Goal: Task Accomplishment & Management: Complete application form

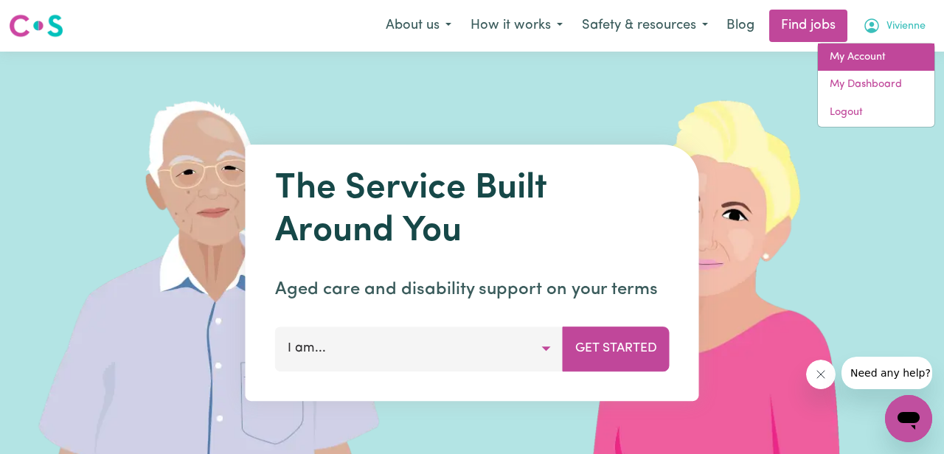
click at [846, 59] on link "My Account" at bounding box center [876, 58] width 117 height 28
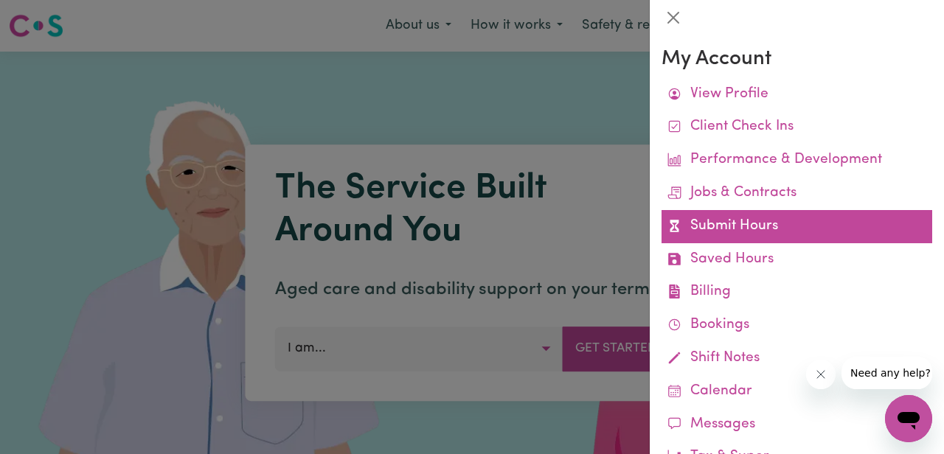
click at [707, 225] on link "Submit Hours" at bounding box center [797, 226] width 271 height 33
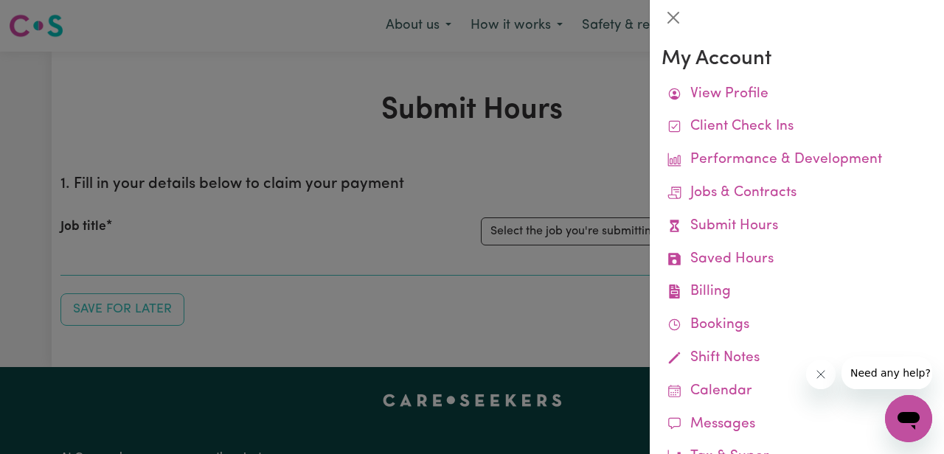
click at [528, 152] on div at bounding box center [472, 227] width 944 height 454
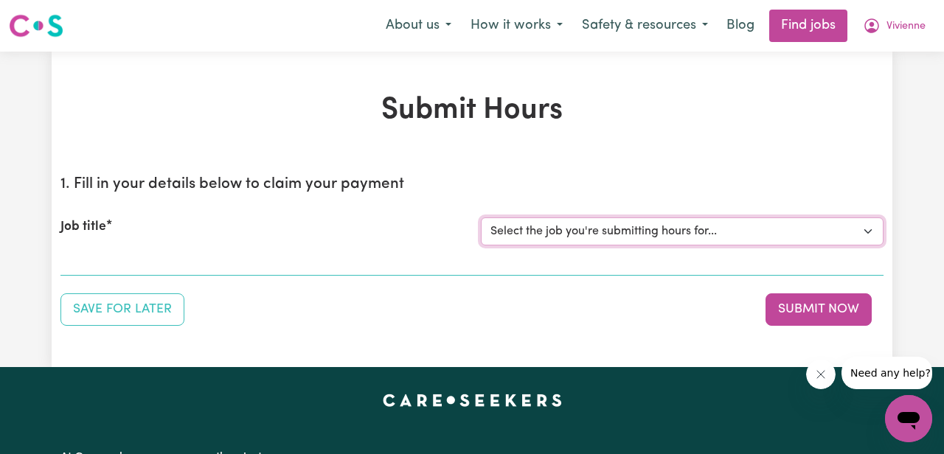
click at [555, 229] on select "Select the job you're submitting hours for... [[PERSON_NAME]] [DEMOGRAPHIC_DATA…" at bounding box center [682, 232] width 403 height 28
select select "7539"
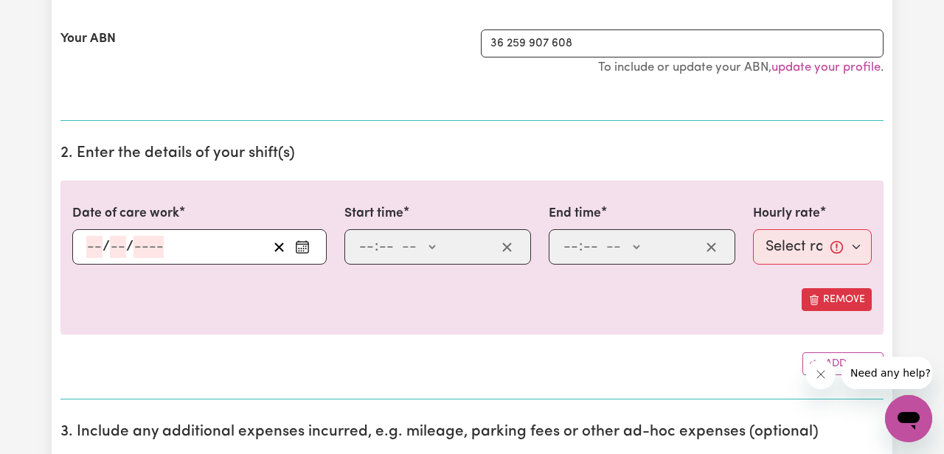
scroll to position [311, 0]
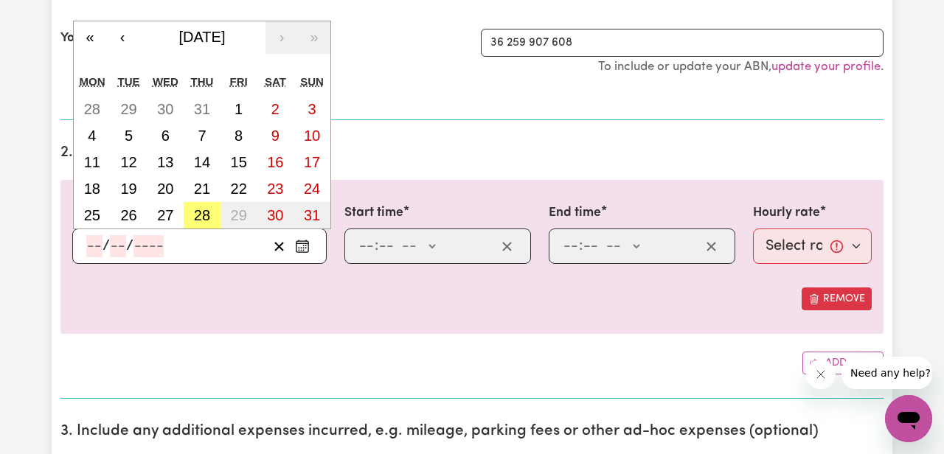
click at [98, 249] on input "number" at bounding box center [94, 246] width 16 height 22
click at [205, 222] on abbr "28" at bounding box center [202, 215] width 16 height 16
type input "[DATE]"
type input "28"
type input "8"
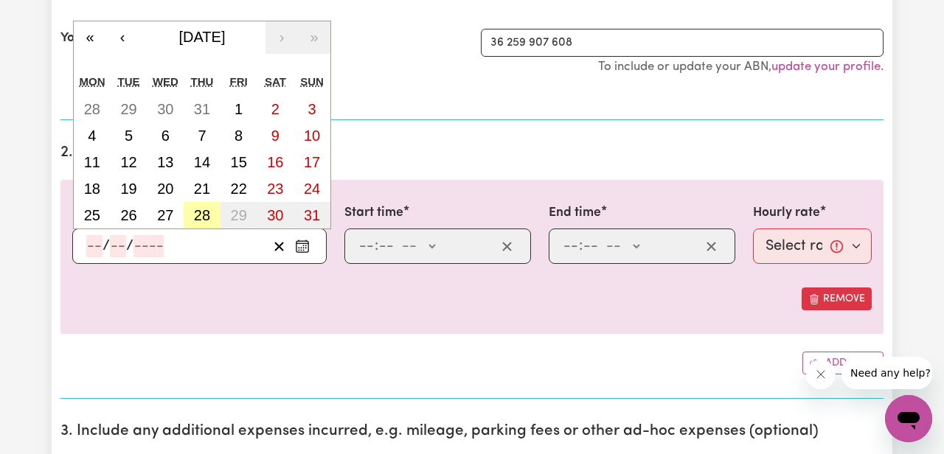
type input "2025"
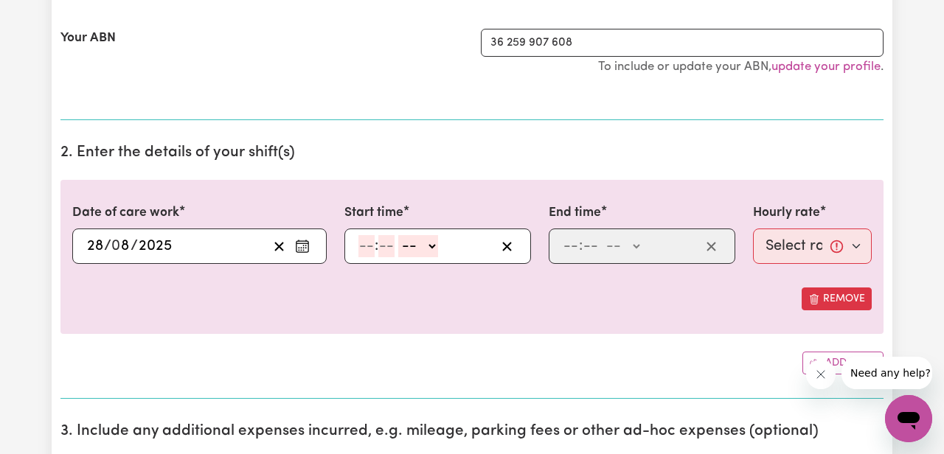
click at [107, 233] on div "[DATE] 28 / 0 8 / 2025 « ‹ [DATE] › » Mon Tue Wed Thu Fri Sat Sun 28 29 30 31 1…" at bounding box center [199, 246] width 254 height 35
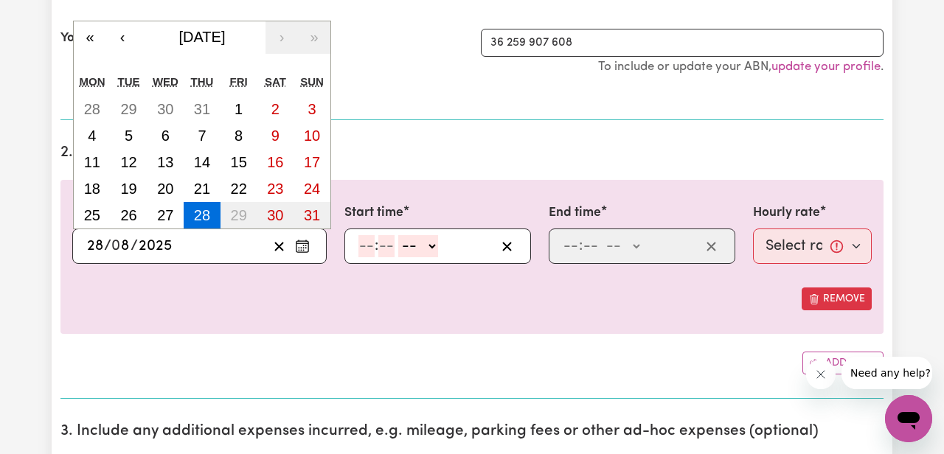
click at [103, 244] on input "28" at bounding box center [95, 246] width 18 height 22
click at [242, 163] on abbr "15" at bounding box center [239, 162] width 16 height 16
type input "[DATE]"
type input "15"
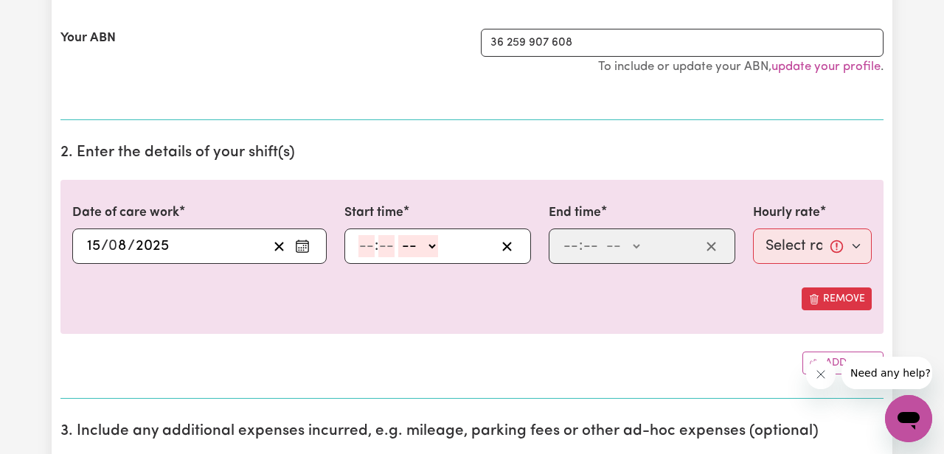
click at [368, 249] on input "number" at bounding box center [366, 246] width 16 height 22
type input "9"
type input "30"
click at [398, 251] on select "-- AM PM" at bounding box center [415, 246] width 40 height 22
select select "am"
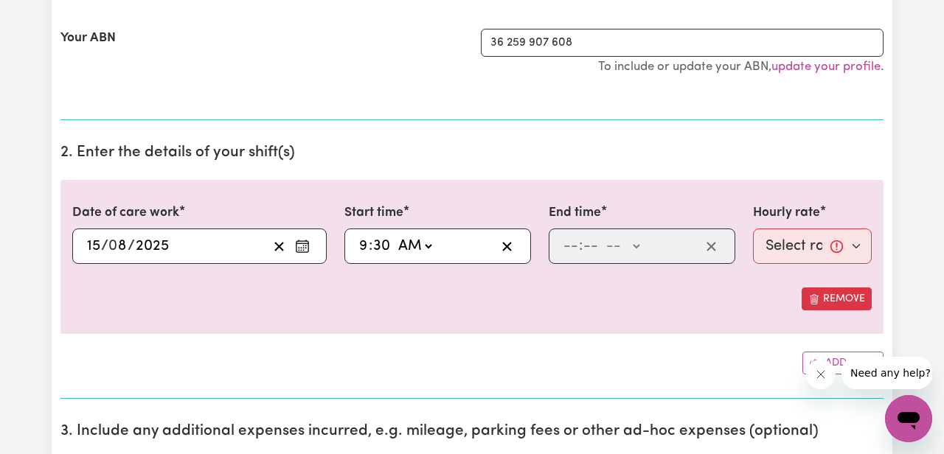
type input "09:30"
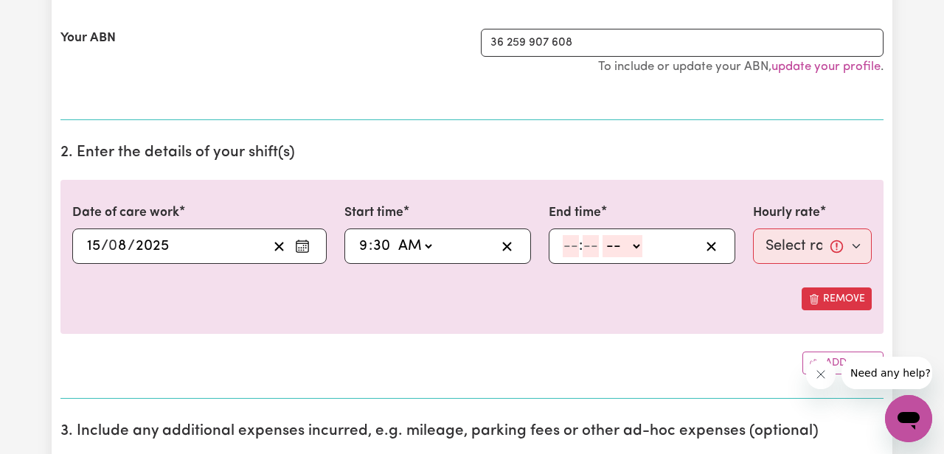
click at [569, 246] on input "number" at bounding box center [571, 246] width 16 height 22
type input "3"
type input "0"
click at [623, 252] on select "-- AM PM" at bounding box center [620, 246] width 40 height 22
select select "pm"
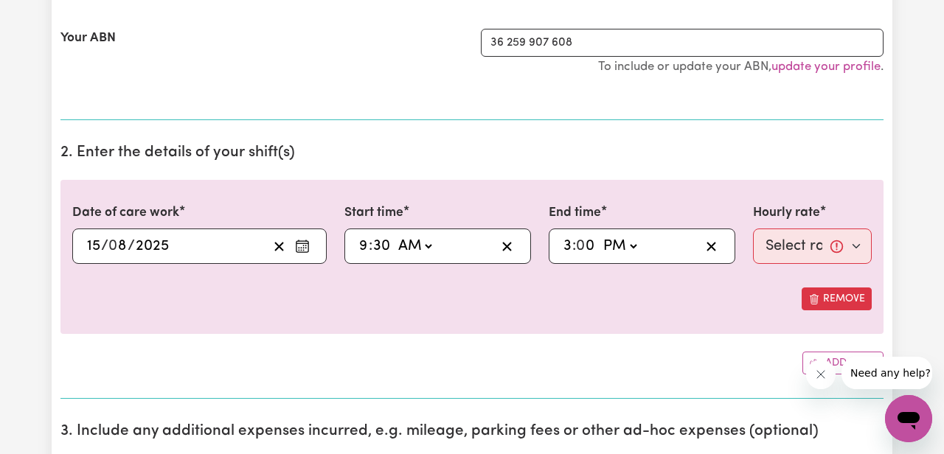
type input "15:00"
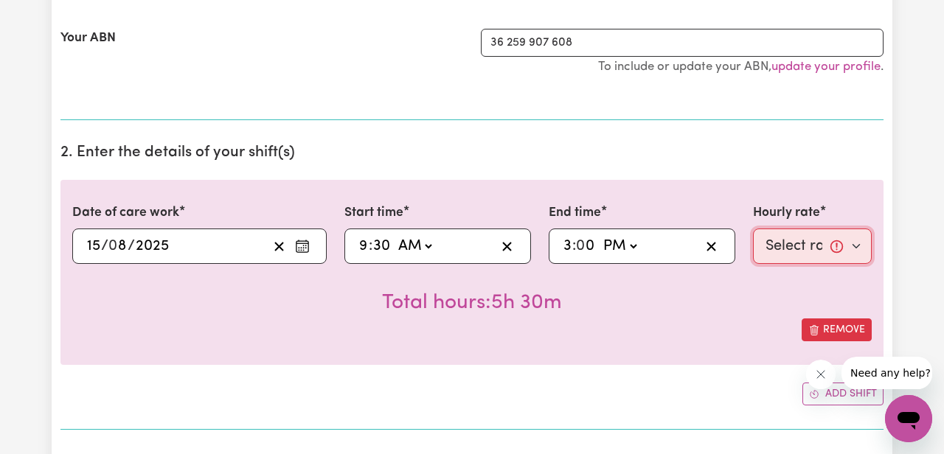
click at [806, 240] on select "Select rate... $61.33 (Weekday) $82.12 ([DATE]) $92.52 ([DATE]) $102.91 (Public…" at bounding box center [812, 246] width 119 height 35
select select "61.33-Weekday"
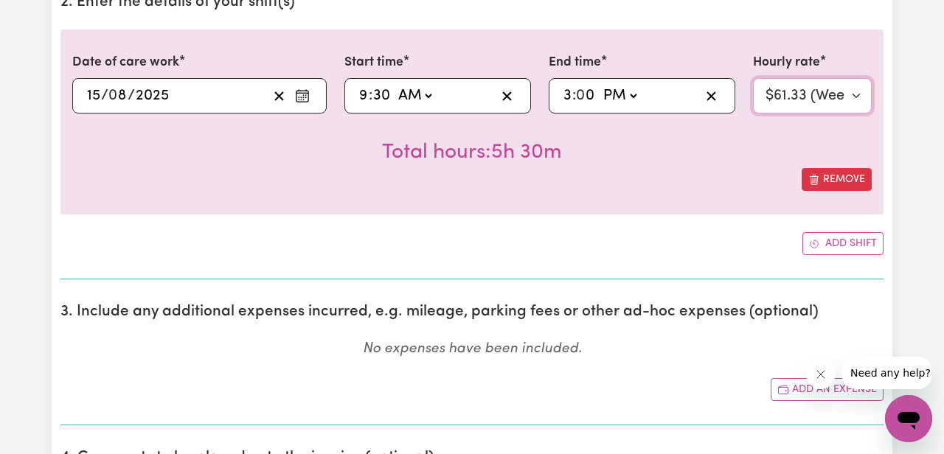
scroll to position [464, 0]
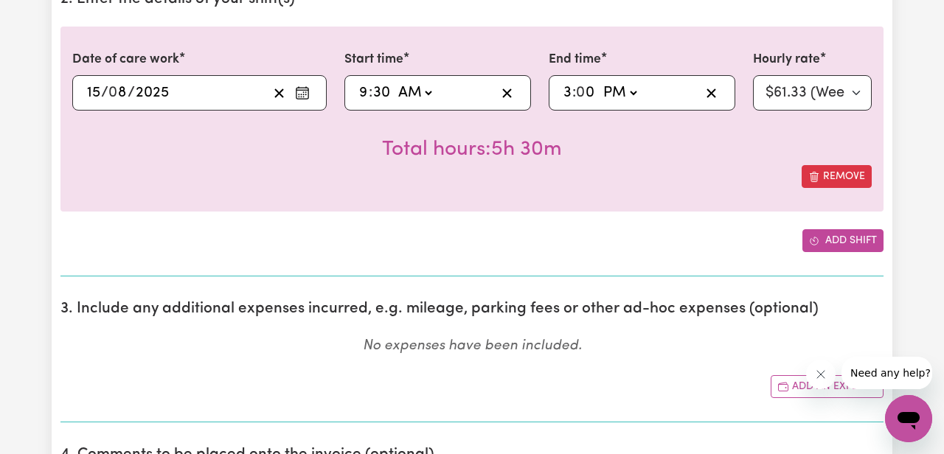
click at [821, 246] on button "Add shift" at bounding box center [843, 240] width 81 height 23
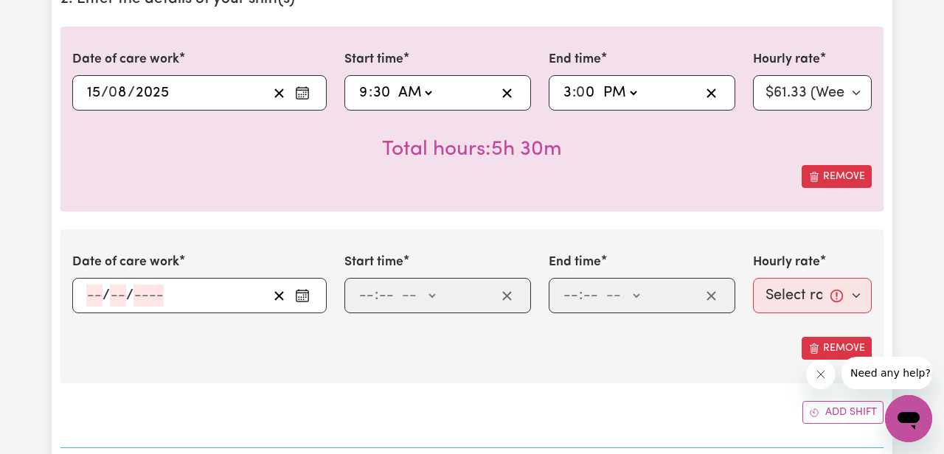
click at [91, 296] on input "number" at bounding box center [94, 296] width 16 height 22
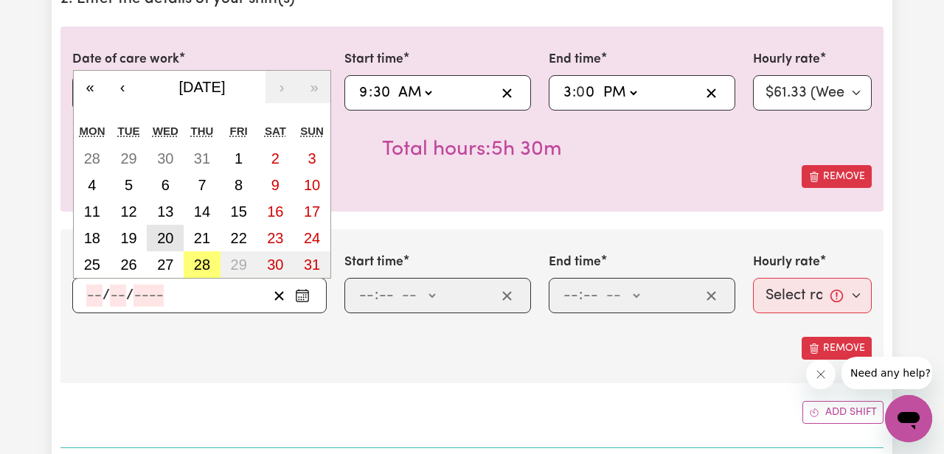
click at [171, 237] on abbr "20" at bounding box center [165, 238] width 16 height 16
type input "[DATE]"
type input "20"
type input "8"
type input "2025"
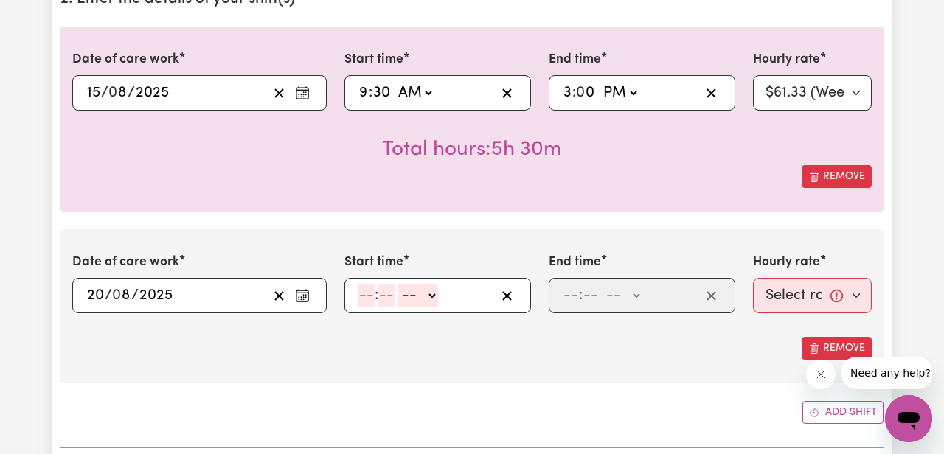
click at [369, 294] on input "number" at bounding box center [366, 296] width 16 height 22
click at [371, 293] on input "number" at bounding box center [366, 296] width 16 height 22
type input "10"
type input "0"
click at [422, 301] on select "-- AM PM" at bounding box center [421, 296] width 40 height 22
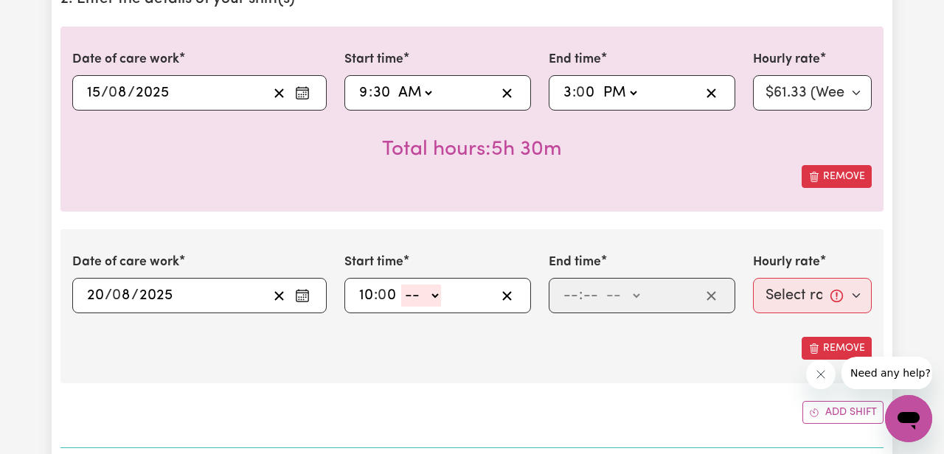
select select "am"
type input "10:00"
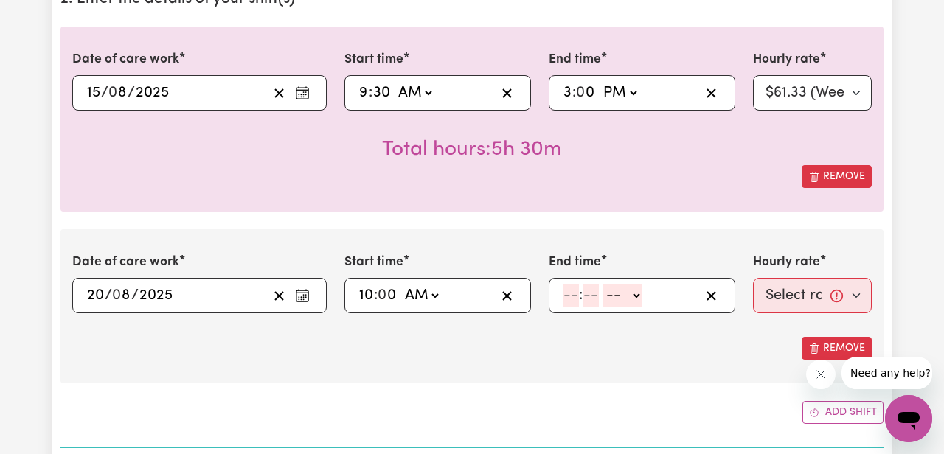
click at [572, 298] on input "number" at bounding box center [571, 296] width 16 height 22
type input "2"
click at [585, 297] on input "number" at bounding box center [584, 296] width 16 height 22
type input "30"
click at [613, 301] on select "-- AM PM" at bounding box center [618, 296] width 40 height 22
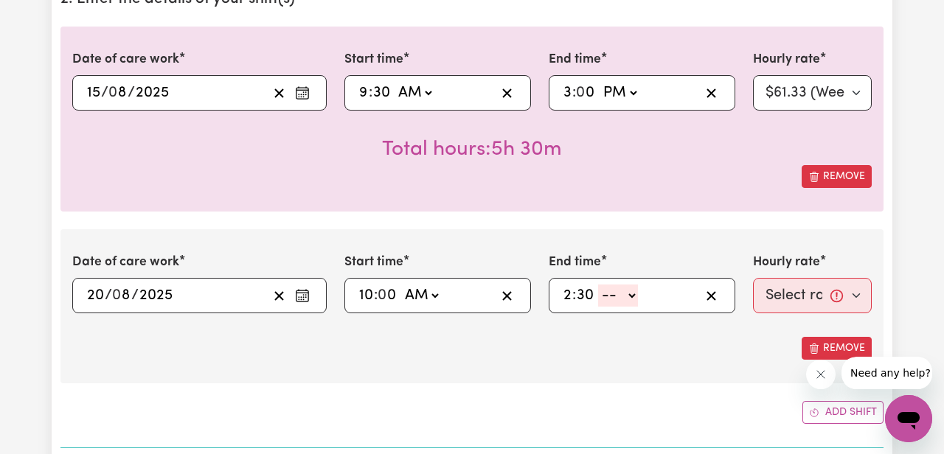
select select "pm"
type input "14:30"
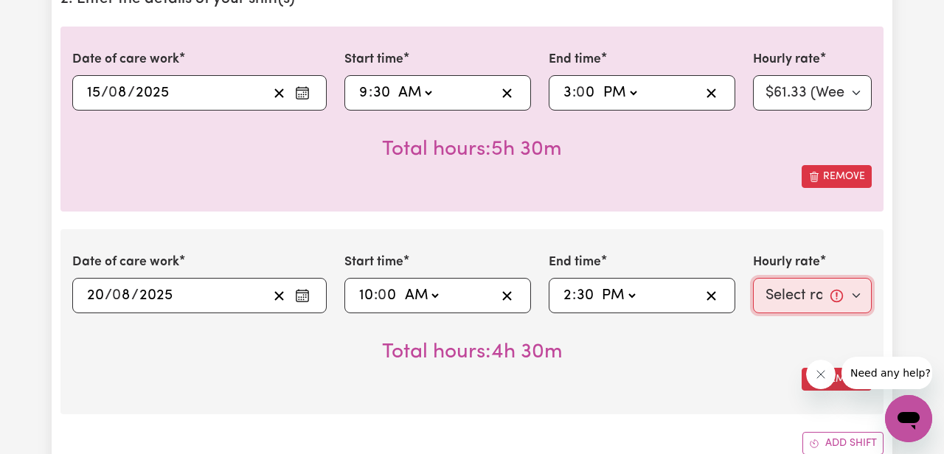
click at [791, 295] on select "Select rate... $61.33 (Weekday) $82.12 ([DATE]) $92.52 ([DATE]) $102.91 (Public…" at bounding box center [812, 295] width 119 height 35
select select "61.33-Weekday"
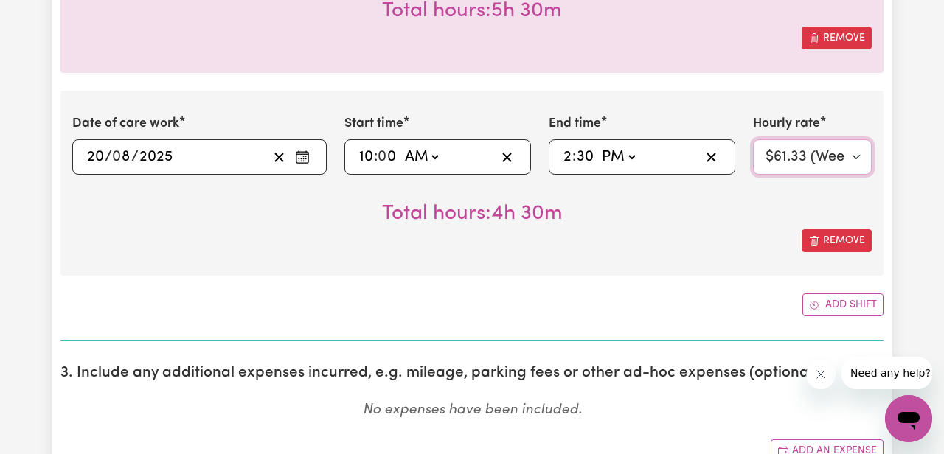
scroll to position [617, 0]
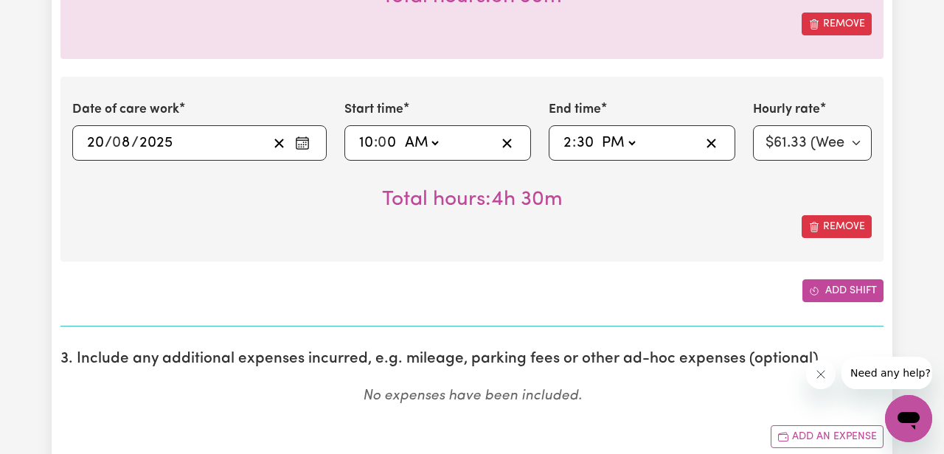
click at [830, 299] on button "Add shift" at bounding box center [843, 291] width 81 height 23
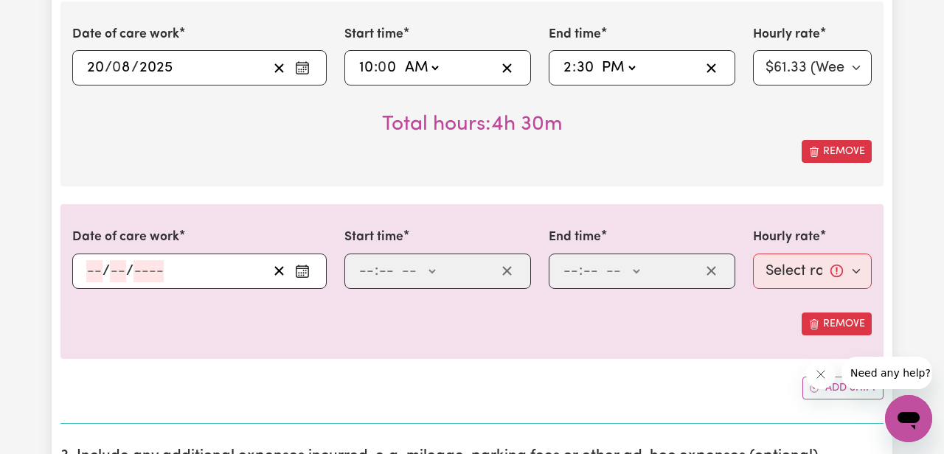
scroll to position [696, 0]
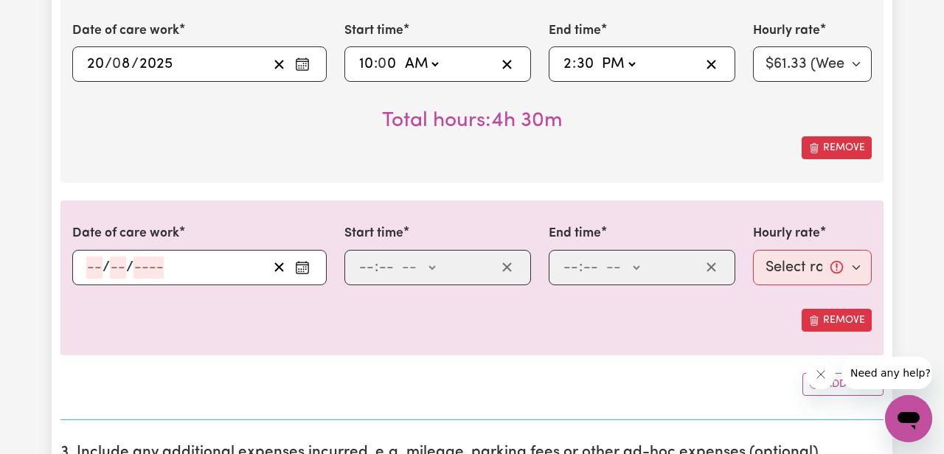
click at [93, 272] on input "number" at bounding box center [94, 268] width 16 height 22
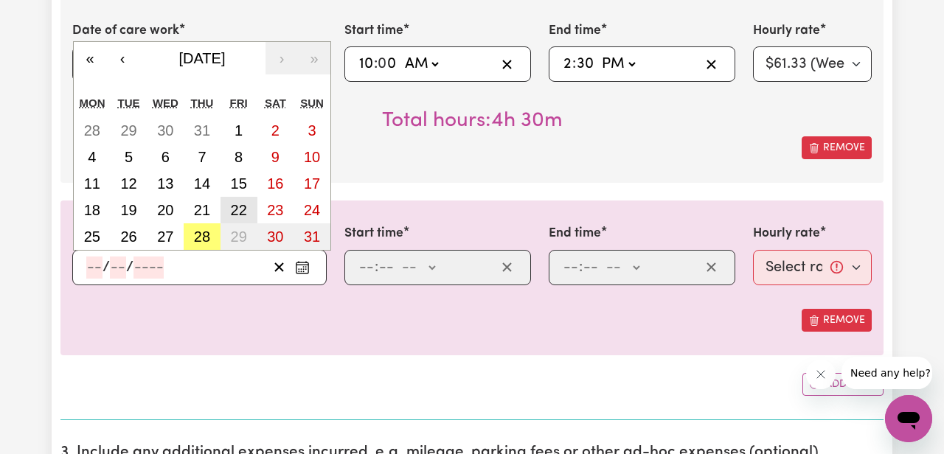
click at [246, 215] on button "22" at bounding box center [239, 210] width 37 height 27
type input "[DATE]"
type input "22"
type input "8"
type input "2025"
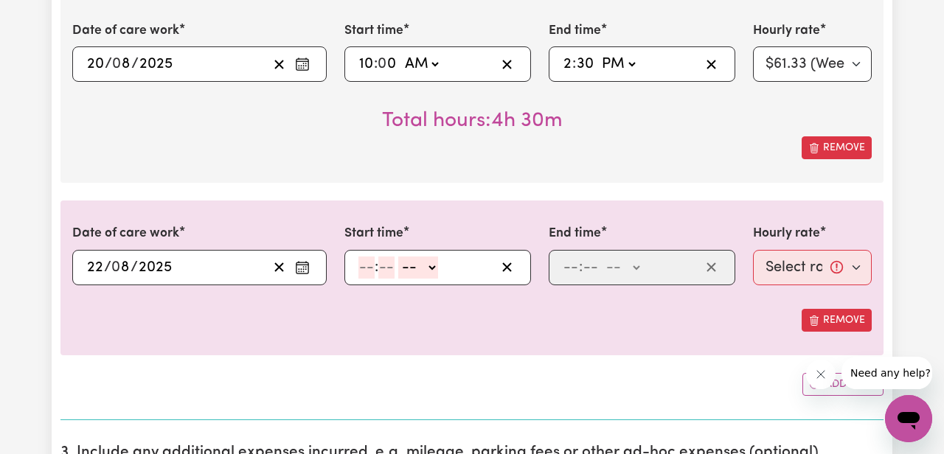
click at [369, 266] on input "number" at bounding box center [366, 268] width 16 height 22
type input "9"
click at [386, 263] on input "number" at bounding box center [381, 268] width 16 height 22
type input "30"
click at [412, 269] on select "-- AM PM" at bounding box center [415, 268] width 40 height 22
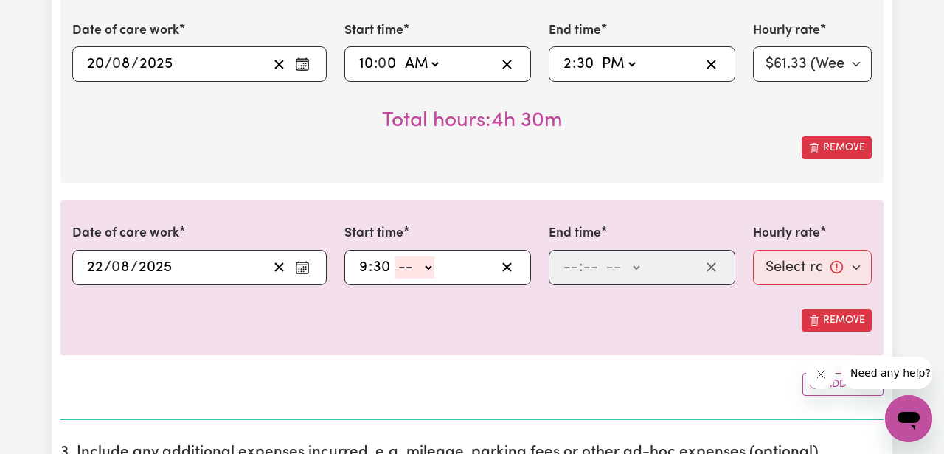
select select "am"
type input "09:30"
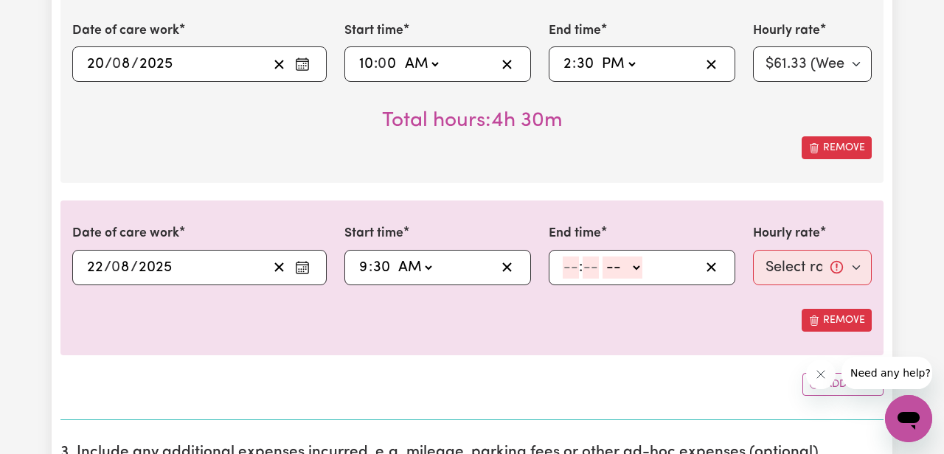
click at [562, 265] on div ": -- AM PM" at bounding box center [630, 268] width 139 height 22
click at [572, 268] on input "number" at bounding box center [571, 268] width 16 height 22
type input "2"
click at [580, 267] on input "number" at bounding box center [584, 268] width 16 height 22
type input "30"
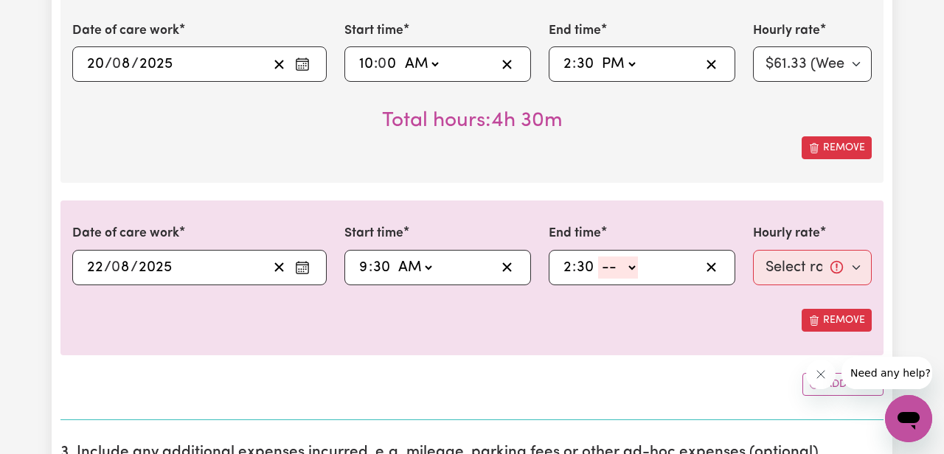
click at [607, 273] on select "-- AM PM" at bounding box center [618, 268] width 40 height 22
select select "pm"
type input "14:30"
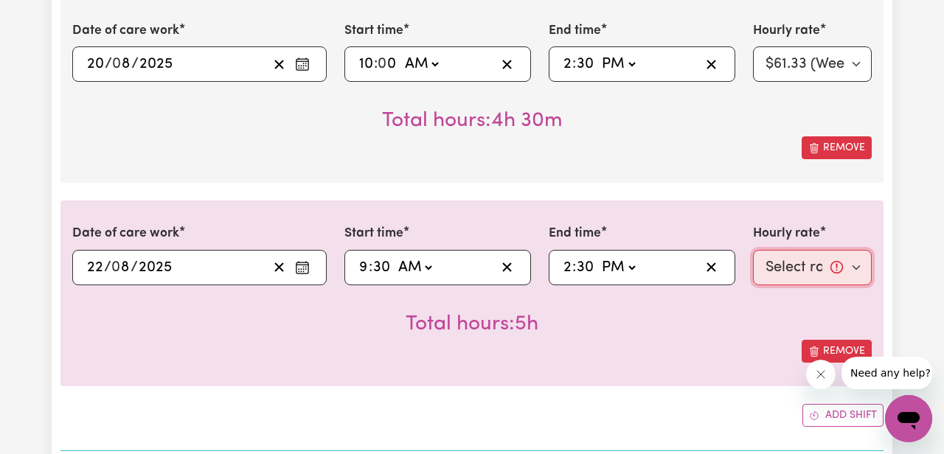
click at [792, 271] on select "Select rate... $61.33 (Weekday) $82.12 ([DATE]) $92.52 ([DATE]) $102.91 (Public…" at bounding box center [812, 267] width 119 height 35
select select "61.33-Weekday"
click at [649, 334] on div "Total hours: 5h" at bounding box center [472, 312] width 800 height 55
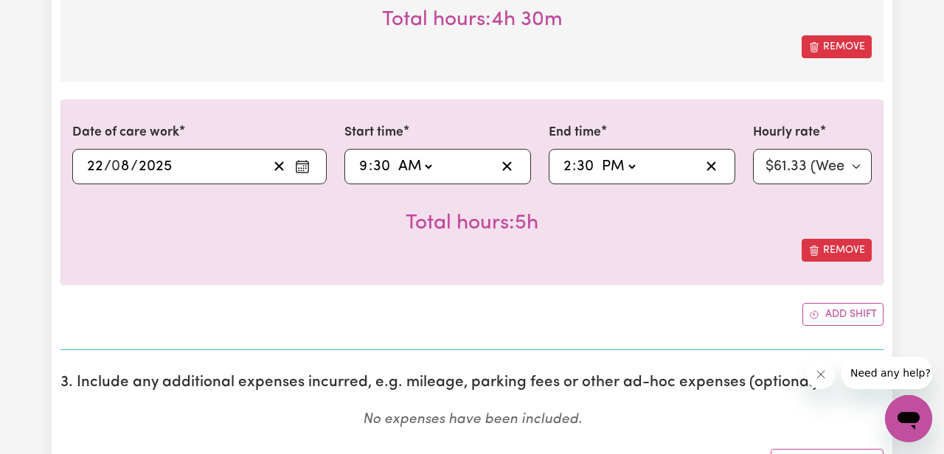
scroll to position [798, 0]
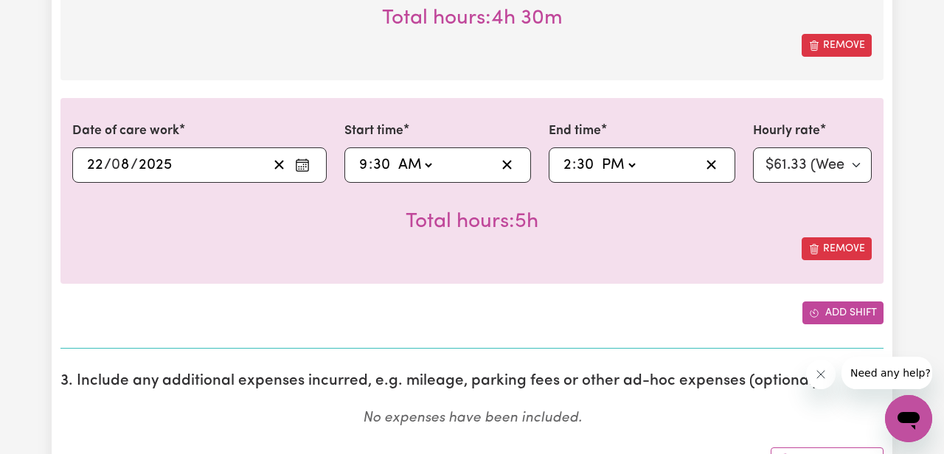
click at [835, 316] on button "Add shift" at bounding box center [843, 313] width 81 height 23
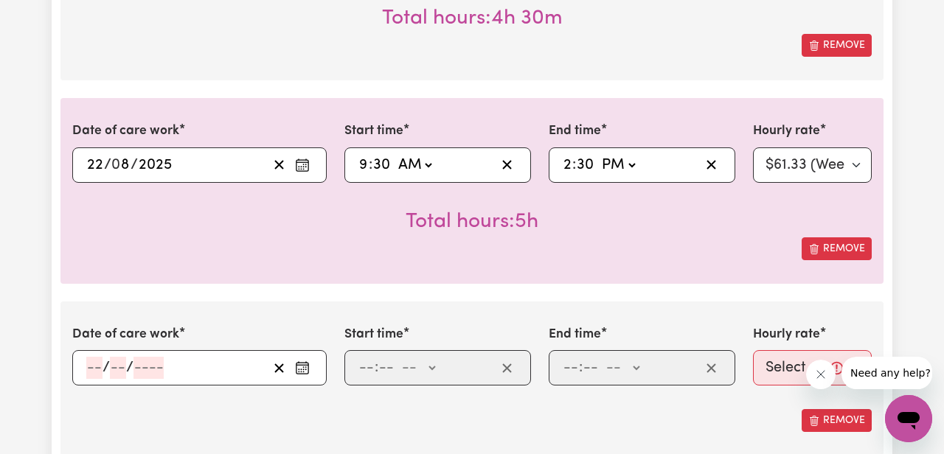
click at [92, 368] on input "number" at bounding box center [94, 368] width 16 height 22
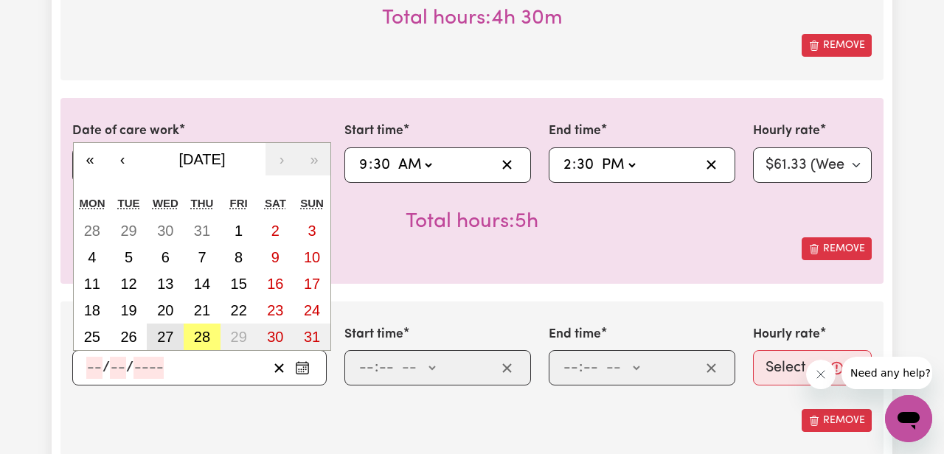
click at [170, 338] on abbr "27" at bounding box center [165, 337] width 16 height 16
type input "[DATE]"
type input "27"
type input "8"
type input "2025"
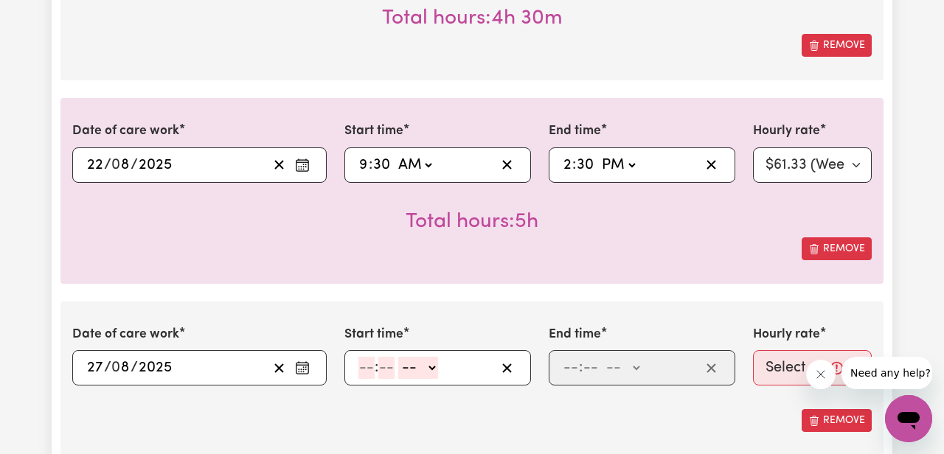
click at [367, 371] on input "number" at bounding box center [366, 368] width 16 height 22
type input "9"
type input "45"
click at [413, 372] on select "-- AM PM" at bounding box center [415, 368] width 40 height 22
select select "am"
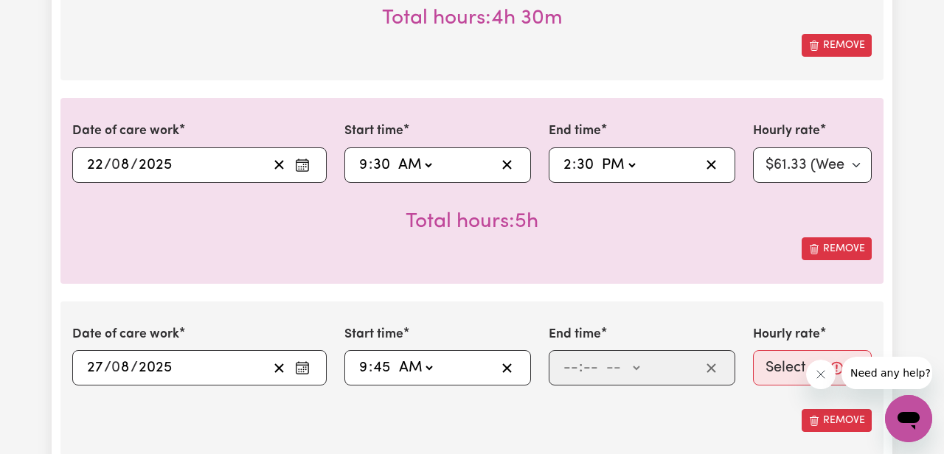
type input "09:45"
click at [573, 371] on input "number" at bounding box center [571, 368] width 16 height 22
type input "2"
click at [583, 370] on input "number" at bounding box center [584, 368] width 16 height 22
type input "15"
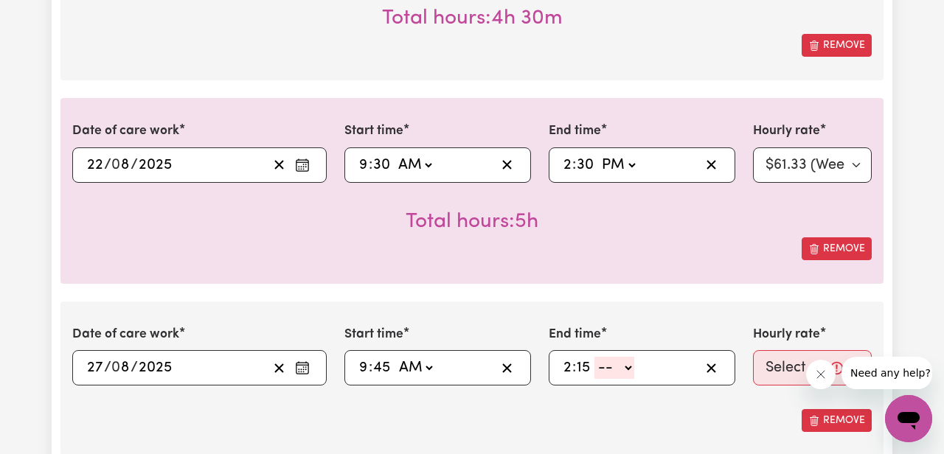
click at [609, 370] on select "-- AM PM" at bounding box center [615, 368] width 40 height 22
select select "pm"
type input "14:15"
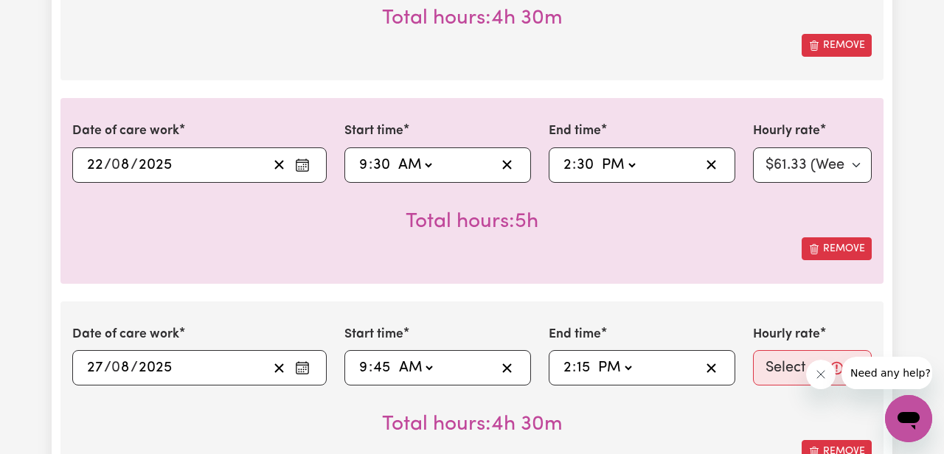
click at [716, 320] on div "Date of care work [DATE] 27 / 0 8 / 2025 « ‹ [DATE] › » Mon Tue Wed Thu Fri Sat…" at bounding box center [471, 394] width 823 height 185
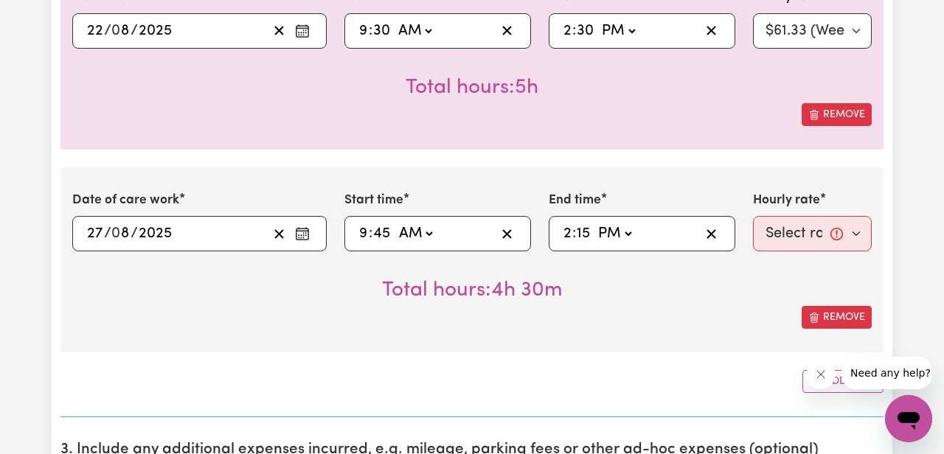
scroll to position [936, 0]
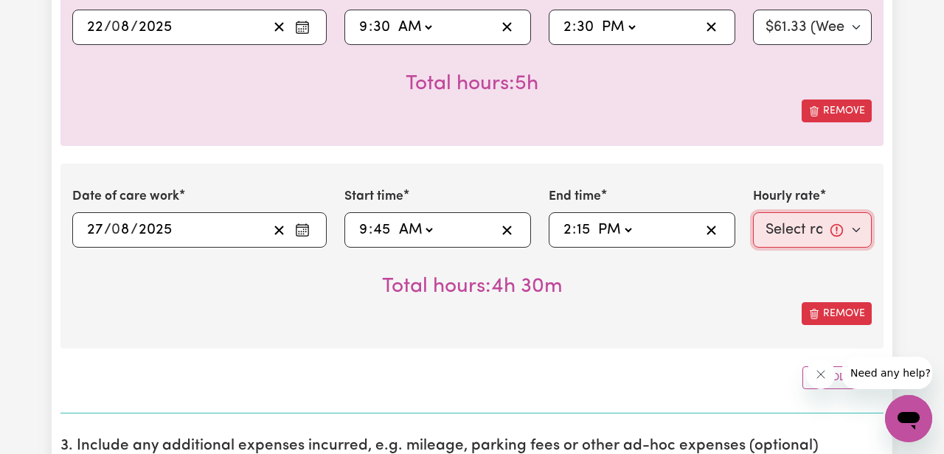
click at [794, 237] on select "Select rate... $61.33 (Weekday) $82.12 ([DATE]) $92.52 ([DATE]) $102.91 (Public…" at bounding box center [812, 229] width 119 height 35
select select "61.33-Weekday"
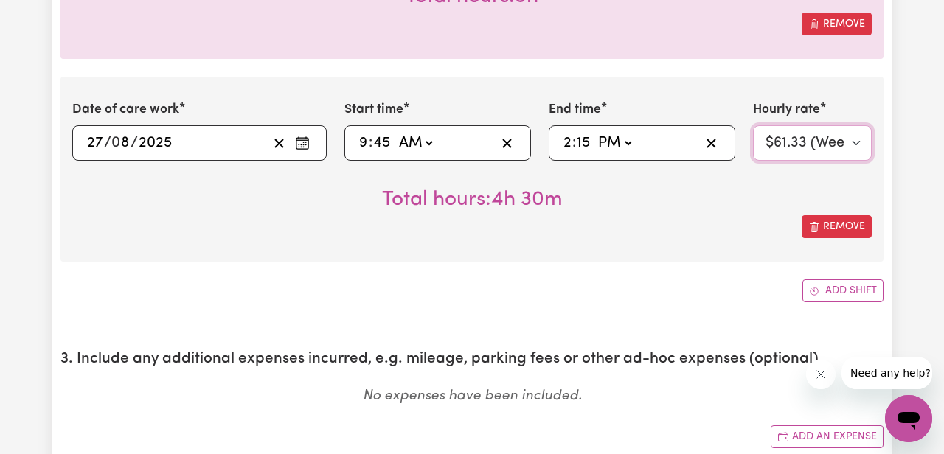
scroll to position [1028, 0]
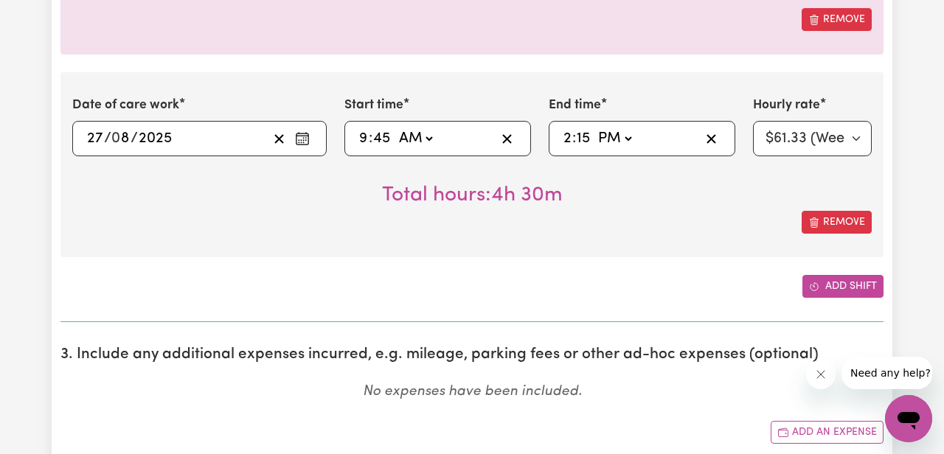
click at [824, 285] on button "Add shift" at bounding box center [843, 286] width 81 height 23
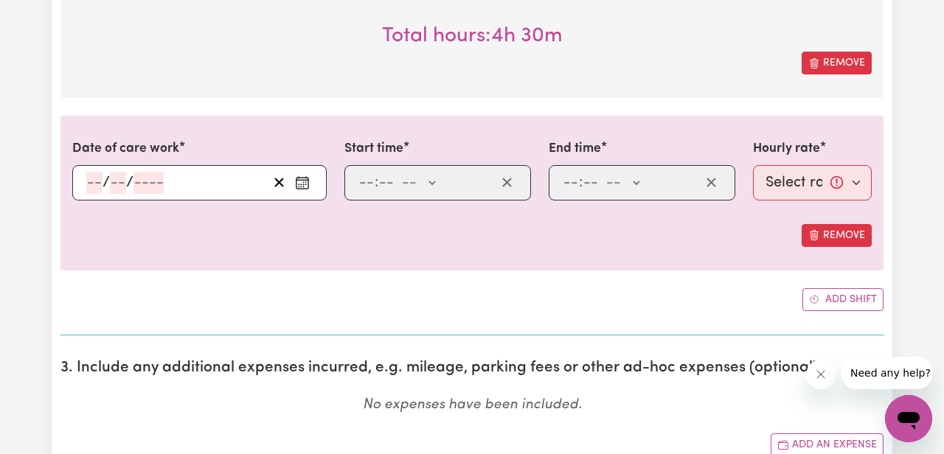
scroll to position [1197, 0]
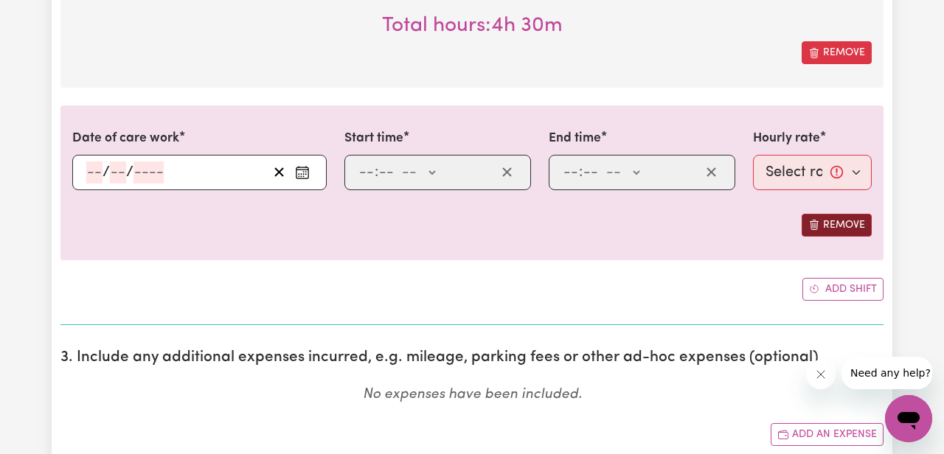
click at [828, 229] on button "Remove" at bounding box center [837, 225] width 70 height 23
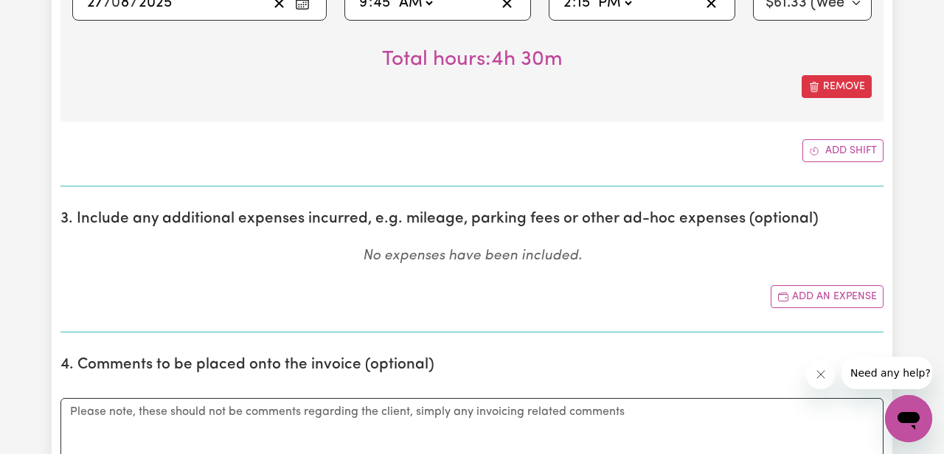
scroll to position [1164, 0]
click at [813, 295] on button "Add an expense" at bounding box center [827, 296] width 113 height 23
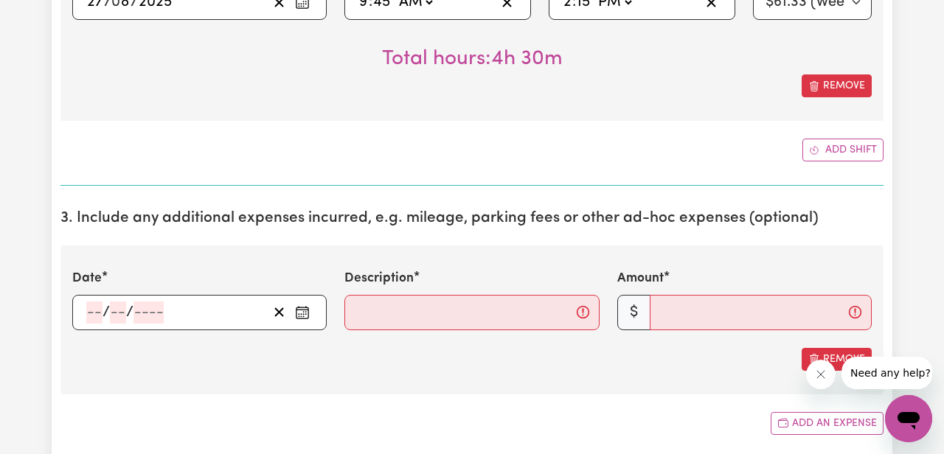
click at [91, 308] on input "number" at bounding box center [94, 313] width 16 height 22
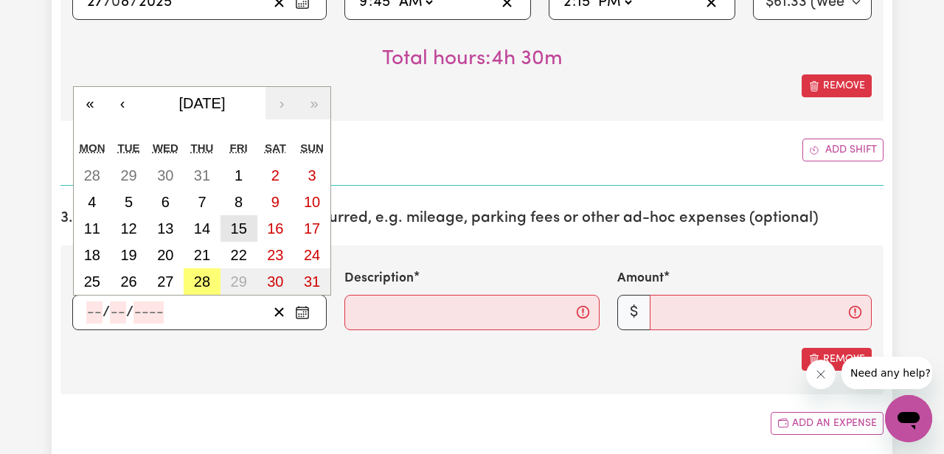
click at [243, 224] on abbr "15" at bounding box center [239, 229] width 16 height 16
type input "[DATE]"
type input "15"
type input "8"
type input "2025"
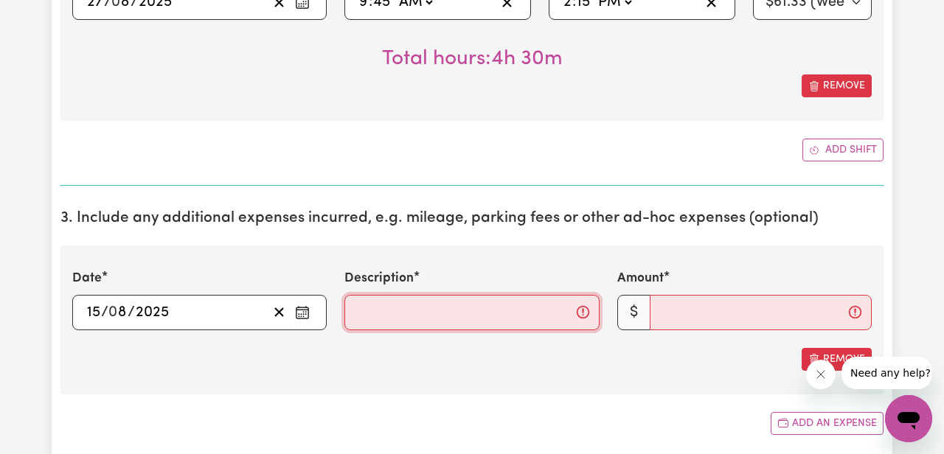
click at [389, 314] on input "Description" at bounding box center [471, 312] width 254 height 35
type input "Mileage"
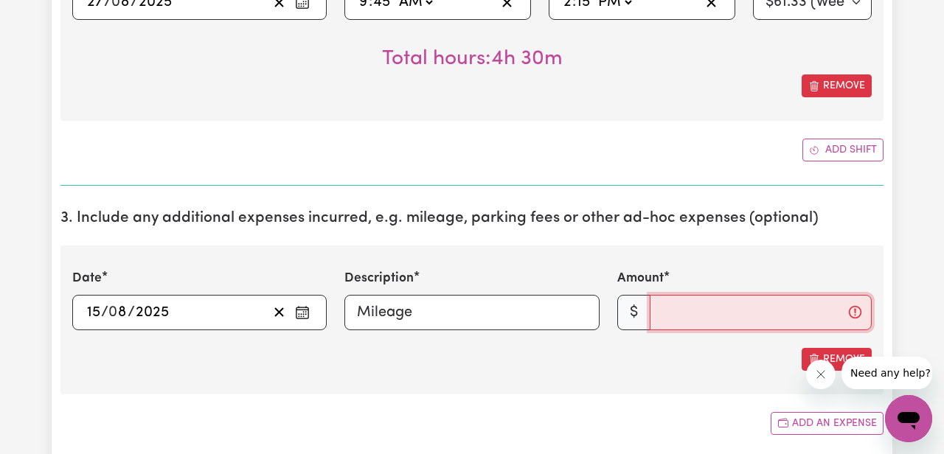
click at [700, 314] on input "Amount" at bounding box center [761, 312] width 222 height 35
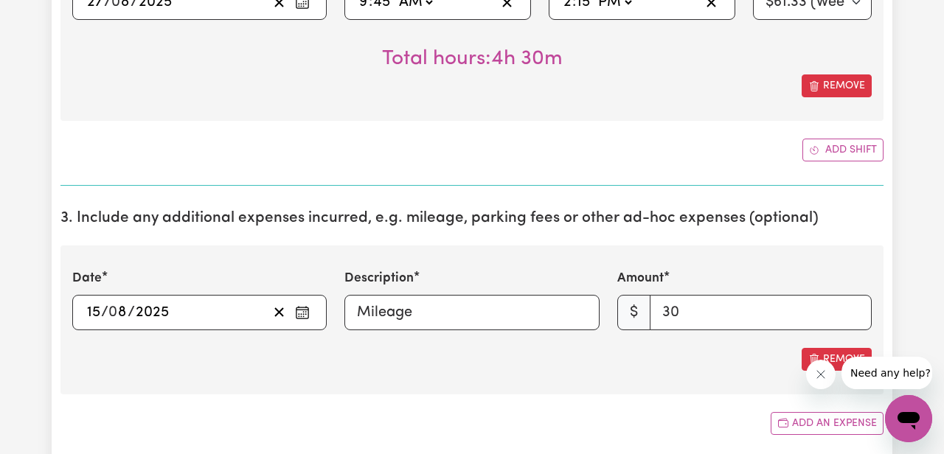
click at [763, 371] on div "Date [DATE] 15 / 0 8 / 2025 « ‹ [DATE] › » Mon Tue Wed Thu Fri Sat Sun 28 29 30…" at bounding box center [471, 320] width 823 height 148
click at [853, 308] on input "31" at bounding box center [761, 312] width 222 height 35
type input "30"
click at [851, 320] on input "30" at bounding box center [761, 312] width 222 height 35
click at [665, 383] on div "Date [DATE] 15 / 0 8 / 2025 « ‹ [DATE] › » Mon Tue Wed Thu Fri Sat Sun 28 29 30…" at bounding box center [471, 320] width 823 height 148
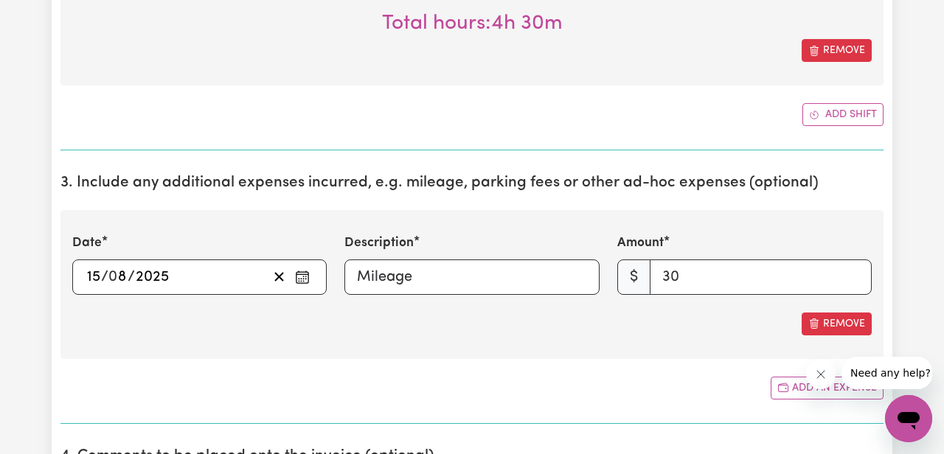
scroll to position [1271, 0]
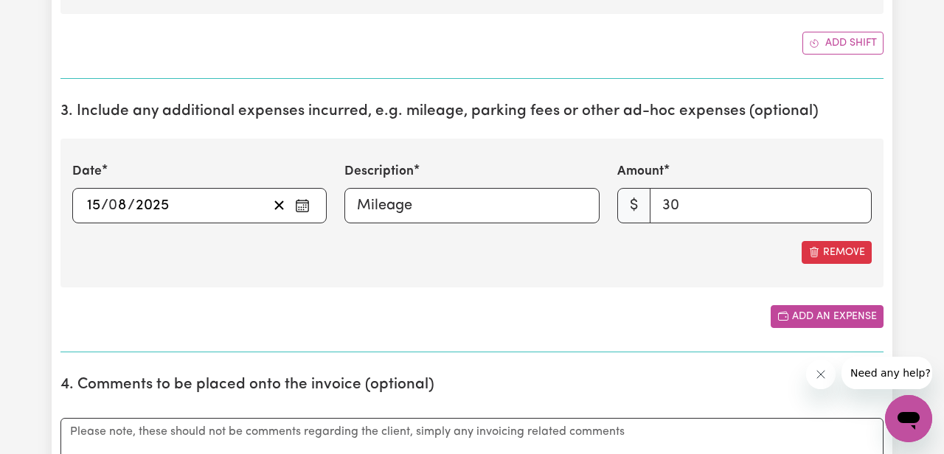
click at [802, 319] on button "Add an expense" at bounding box center [827, 316] width 113 height 23
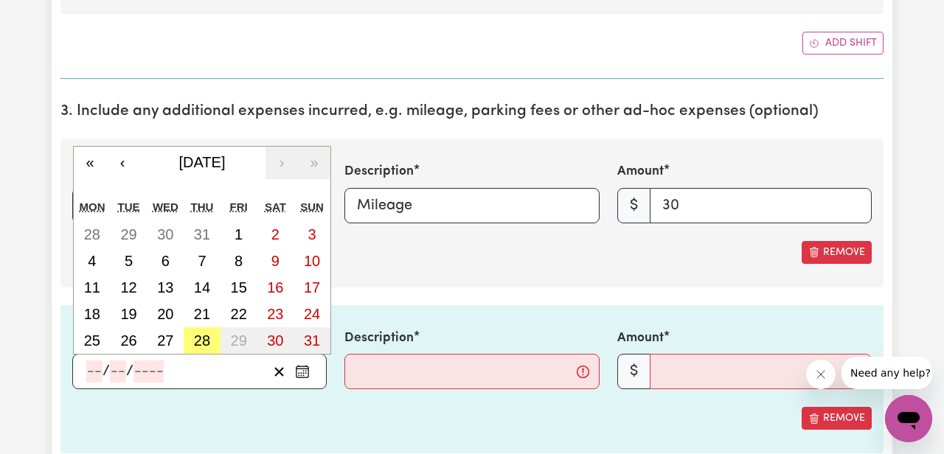
click at [94, 367] on input "number" at bounding box center [94, 372] width 16 height 22
click at [162, 313] on abbr "20" at bounding box center [165, 314] width 16 height 16
type input "[DATE]"
type input "20"
type input "8"
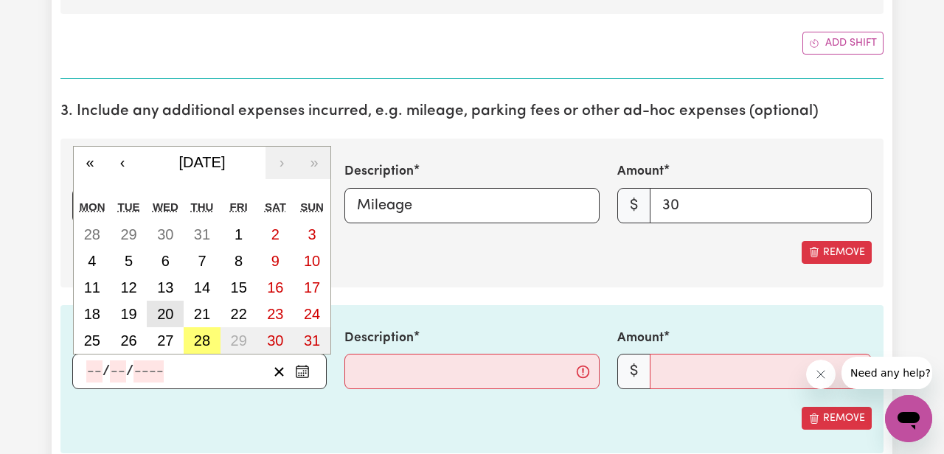
type input "2025"
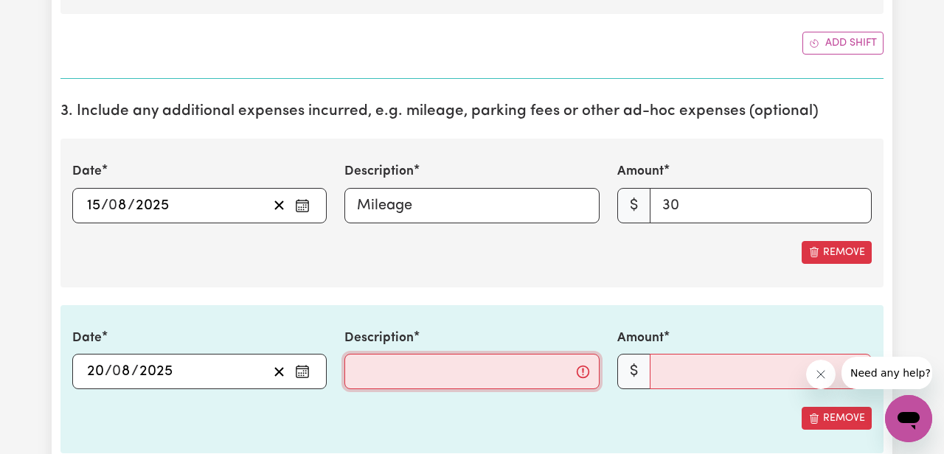
click at [372, 367] on input "Description" at bounding box center [471, 371] width 254 height 35
type input "Mileage"
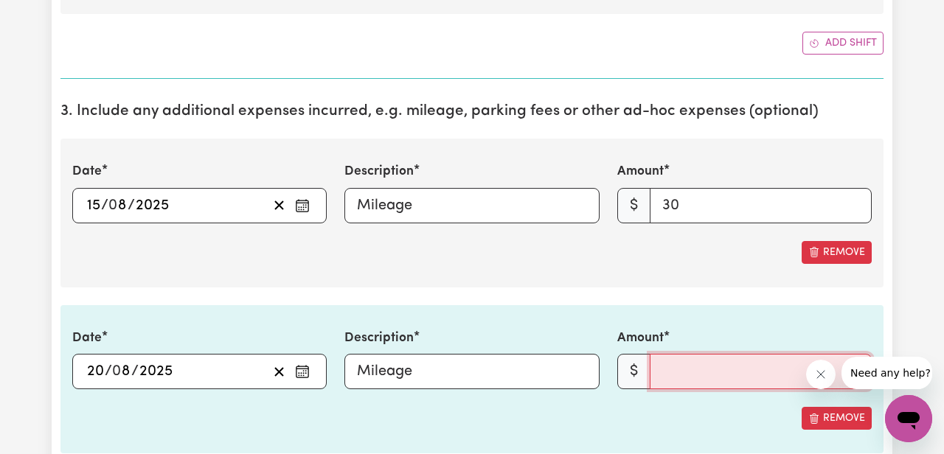
click at [690, 382] on input "Amount" at bounding box center [761, 371] width 222 height 35
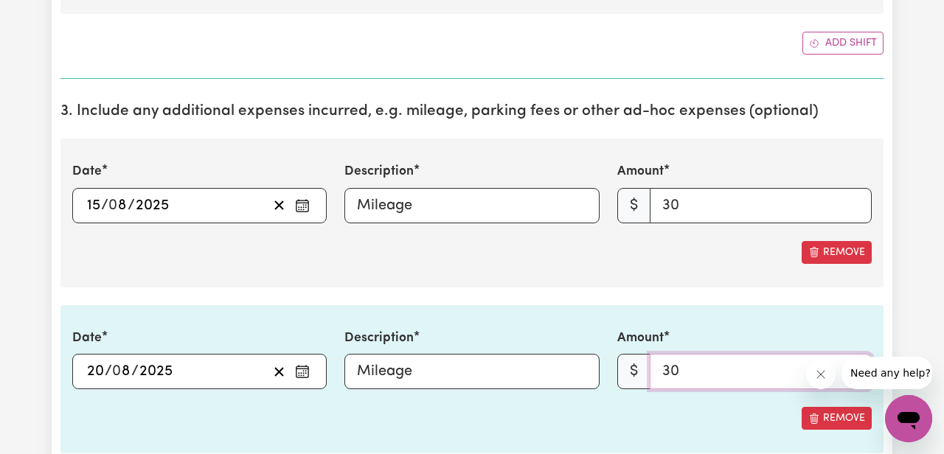
type input "30"
click at [669, 314] on div "Date [DATE] 20 / 0 8 / 2025 « ‹ [DATE] › » Mon Tue Wed Thu Fri Sat Sun 28 29 30…" at bounding box center [471, 379] width 823 height 148
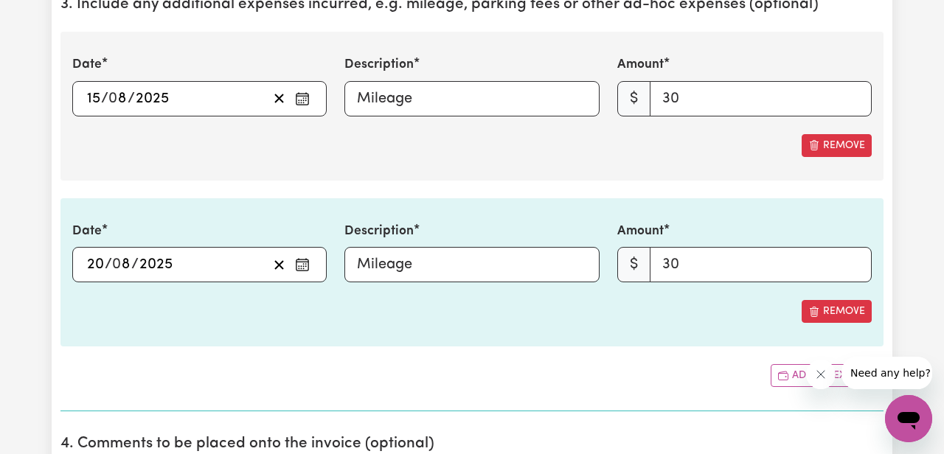
scroll to position [1388, 0]
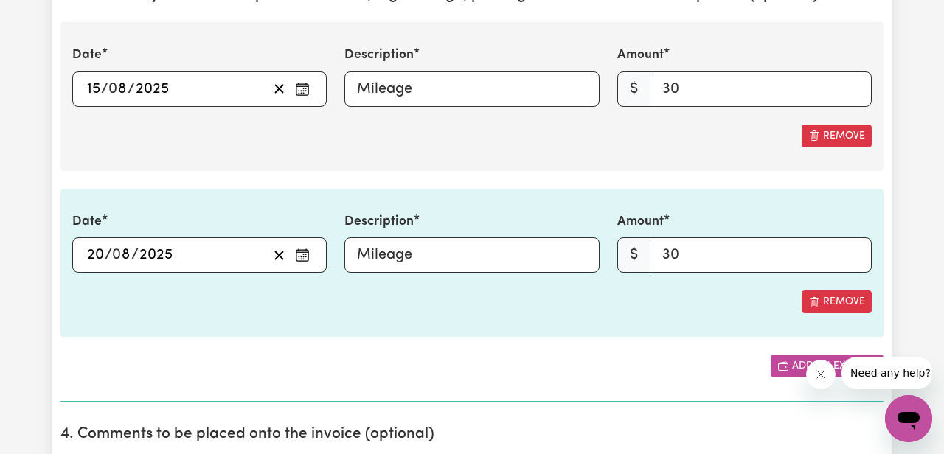
click at [793, 367] on button "Add an expense" at bounding box center [827, 366] width 113 height 23
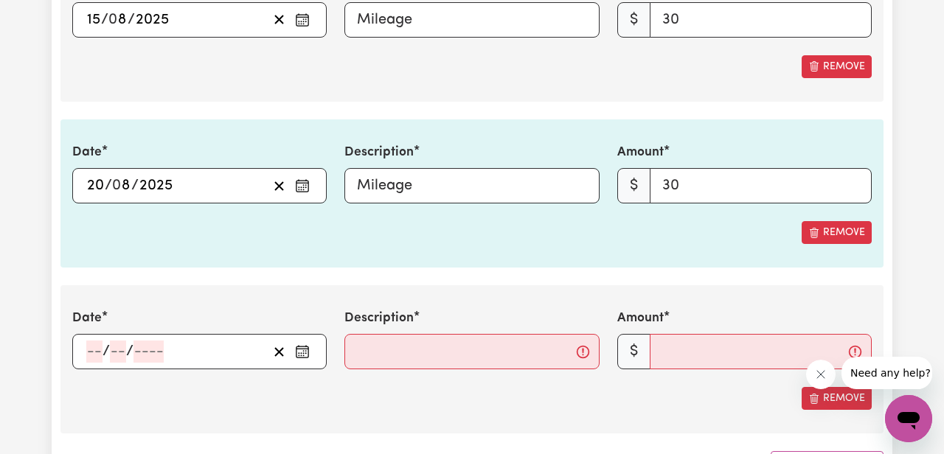
scroll to position [1468, 0]
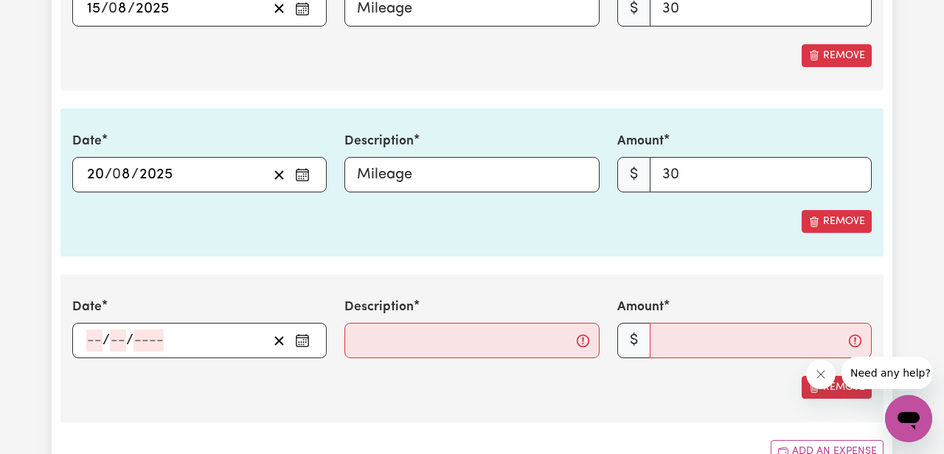
click at [96, 347] on input "number" at bounding box center [94, 341] width 16 height 22
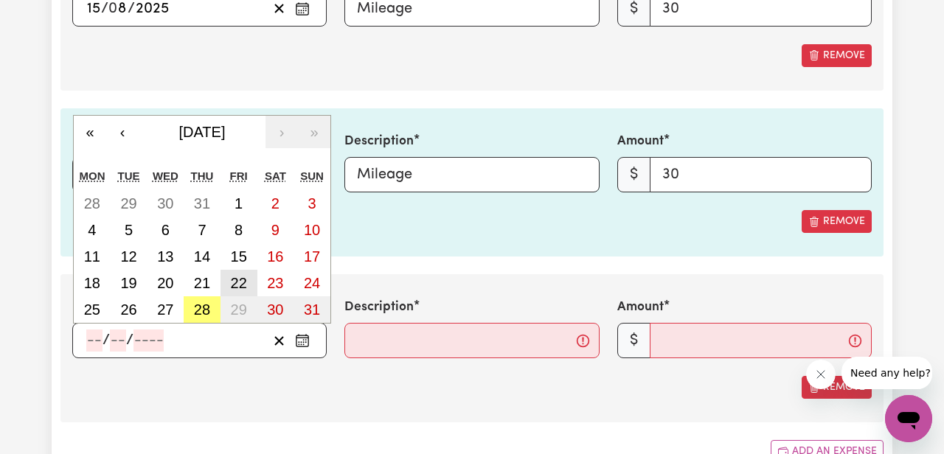
click at [240, 280] on abbr "22" at bounding box center [239, 283] width 16 height 16
type input "[DATE]"
type input "22"
type input "8"
type input "2025"
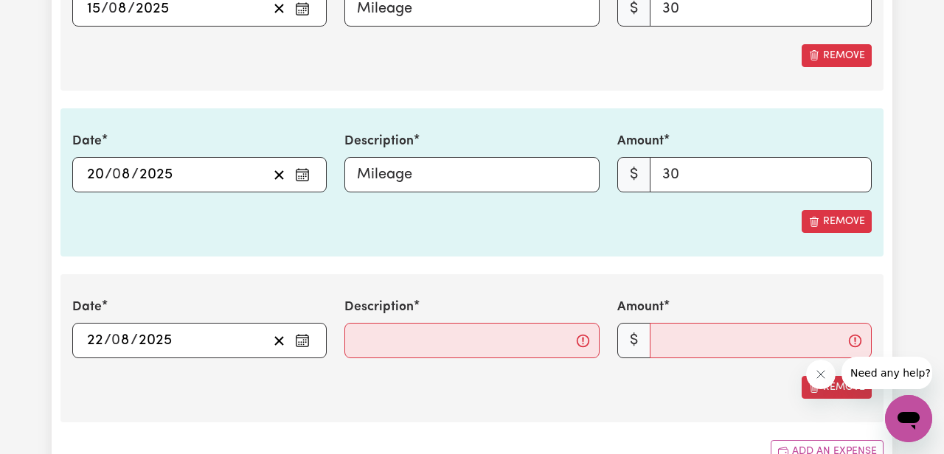
click at [303, 339] on icon "Enter the date of expense" at bounding box center [303, 339] width 12 height 0
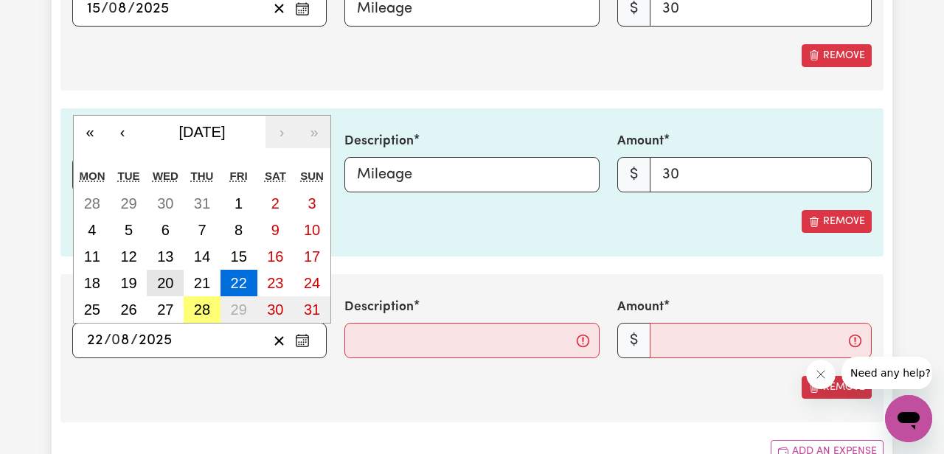
click at [159, 288] on abbr "20" at bounding box center [165, 283] width 16 height 16
type input "[DATE]"
type input "20"
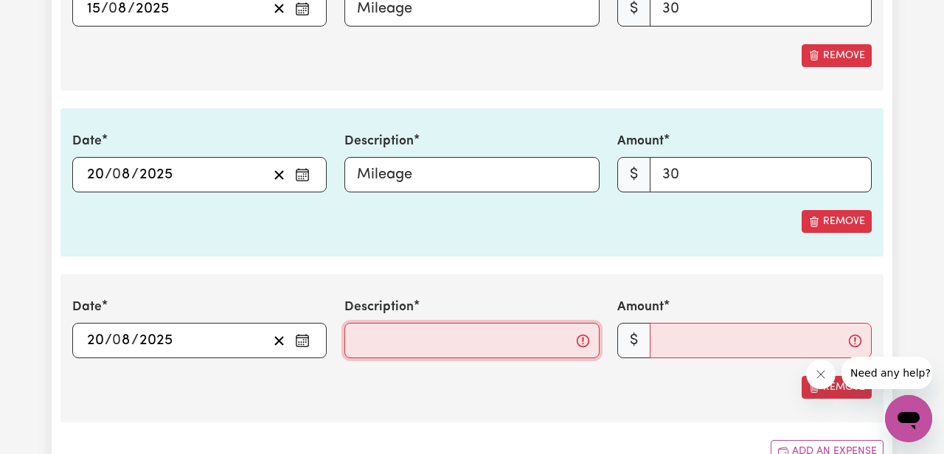
click at [375, 339] on input "Description" at bounding box center [471, 340] width 254 height 35
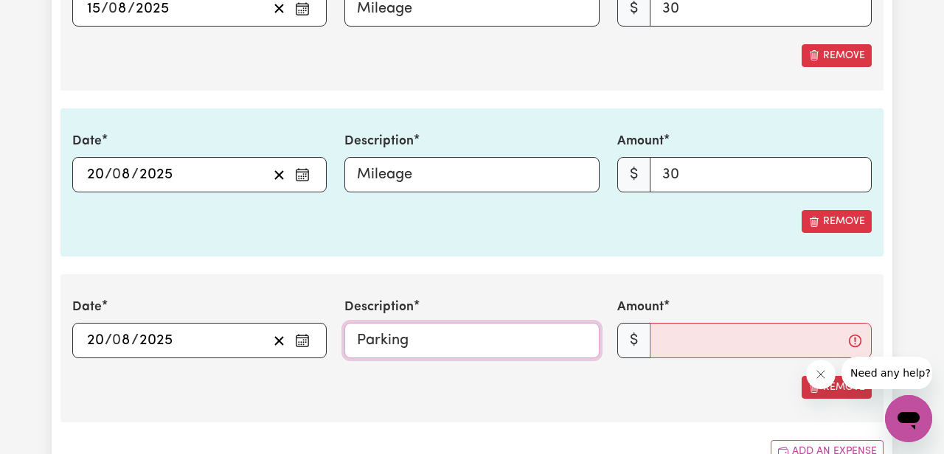
type input "Parking"
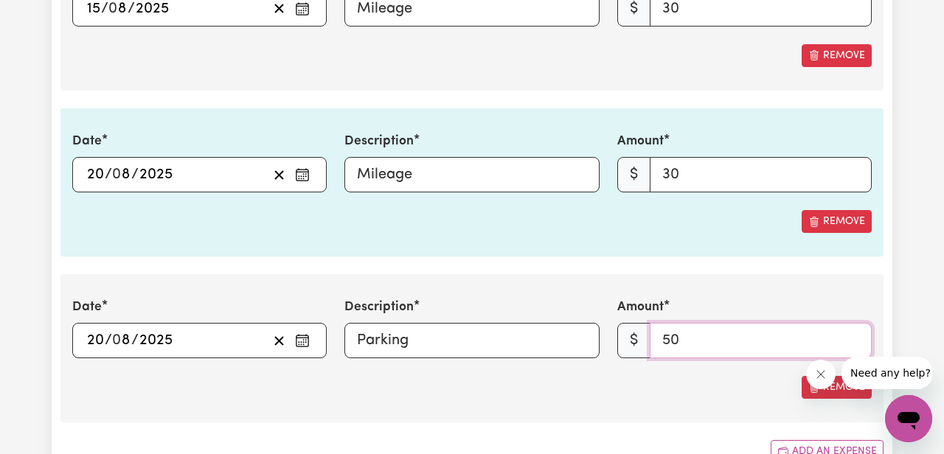
type input "50"
click at [487, 270] on section "3. Include any additional expenses incurred, e.g. mileage, parking fees or othe…" at bounding box center [471, 191] width 823 height 594
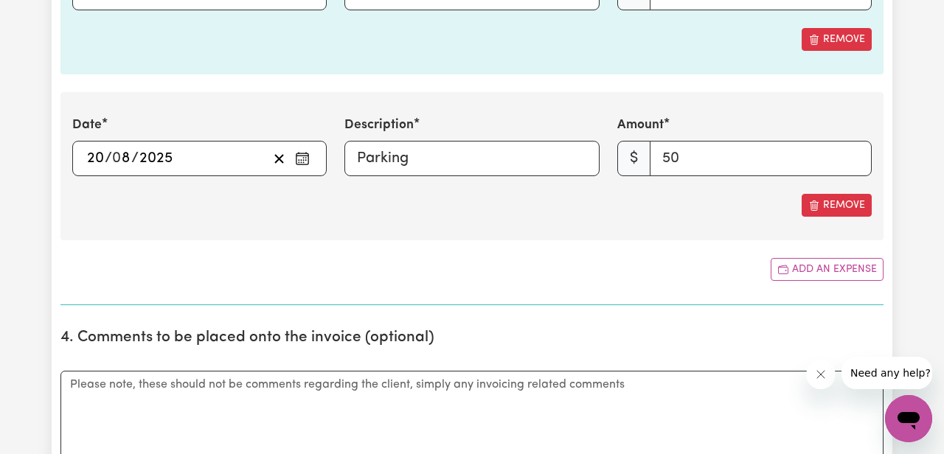
scroll to position [1660, 0]
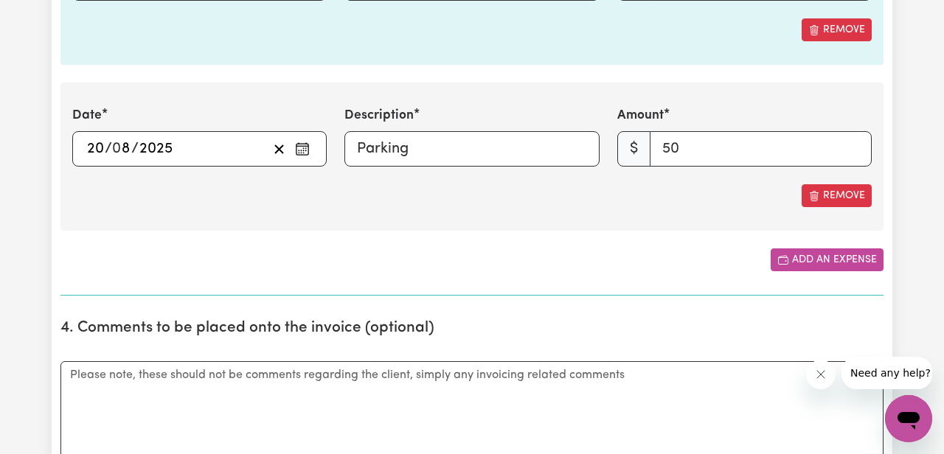
click at [791, 261] on button "Add an expense" at bounding box center [827, 260] width 113 height 23
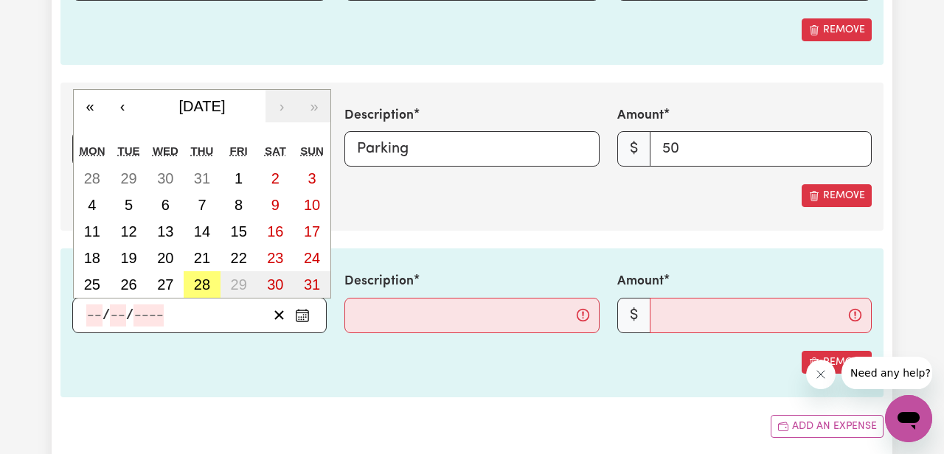
click at [92, 317] on input "number" at bounding box center [94, 316] width 16 height 22
click at [248, 252] on button "22" at bounding box center [239, 258] width 37 height 27
type input "[DATE]"
type input "22"
type input "8"
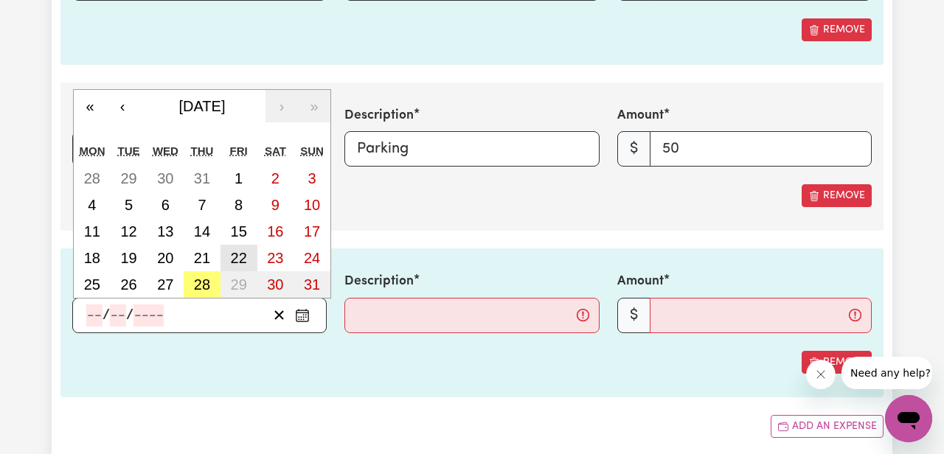
type input "2025"
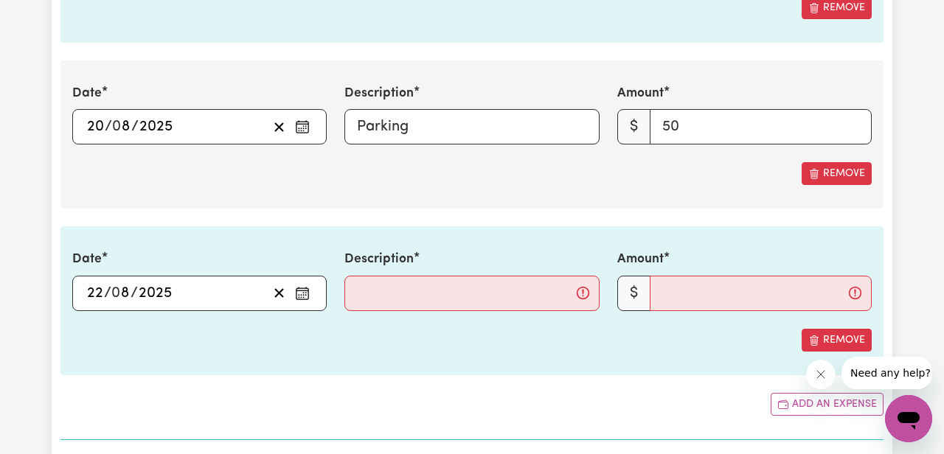
scroll to position [1693, 0]
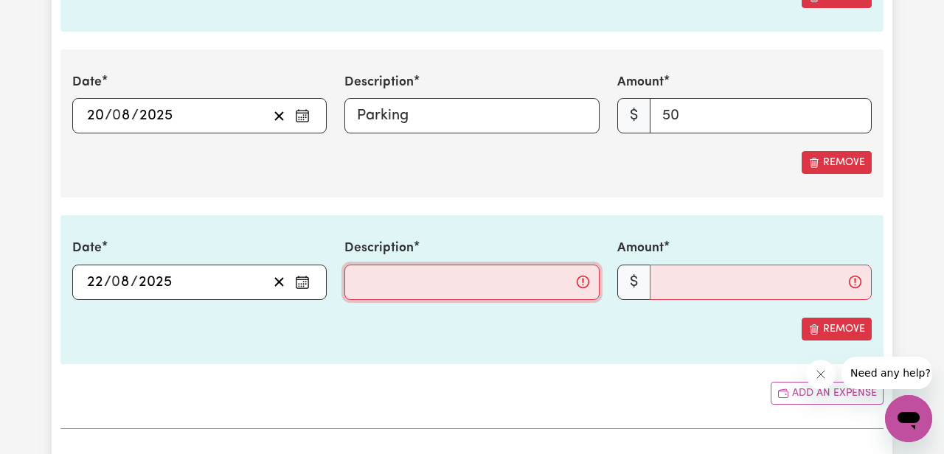
click at [373, 275] on input "Description" at bounding box center [471, 282] width 254 height 35
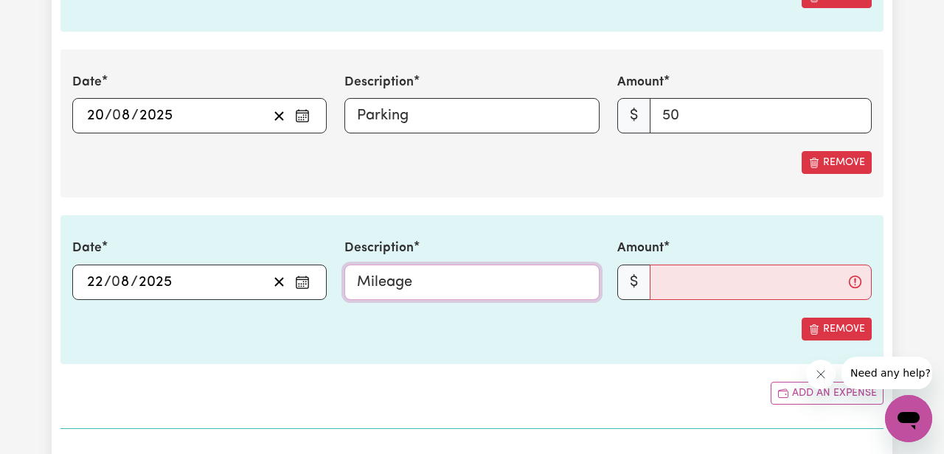
type input "Mileage"
click at [479, 334] on div "Remove" at bounding box center [472, 329] width 800 height 23
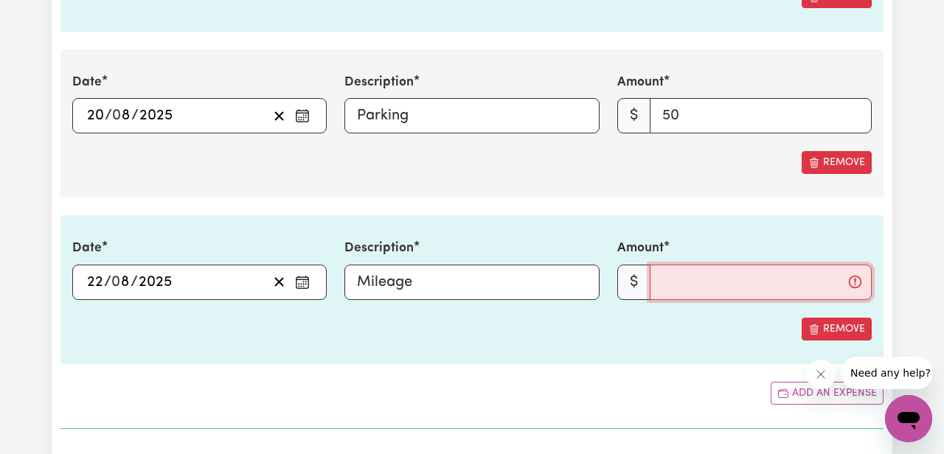
click at [686, 285] on input "Amount" at bounding box center [761, 282] width 222 height 35
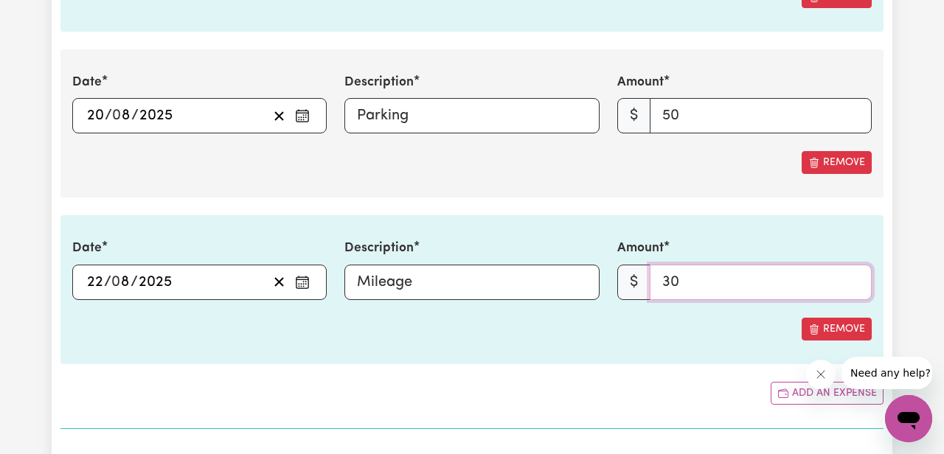
type input "30"
click at [616, 344] on div "Date [DATE] 22 / 0 8 / 2025 « ‹ [DATE] › » Mon Tue Wed Thu Fri Sat Sun 28 29 30…" at bounding box center [471, 289] width 823 height 148
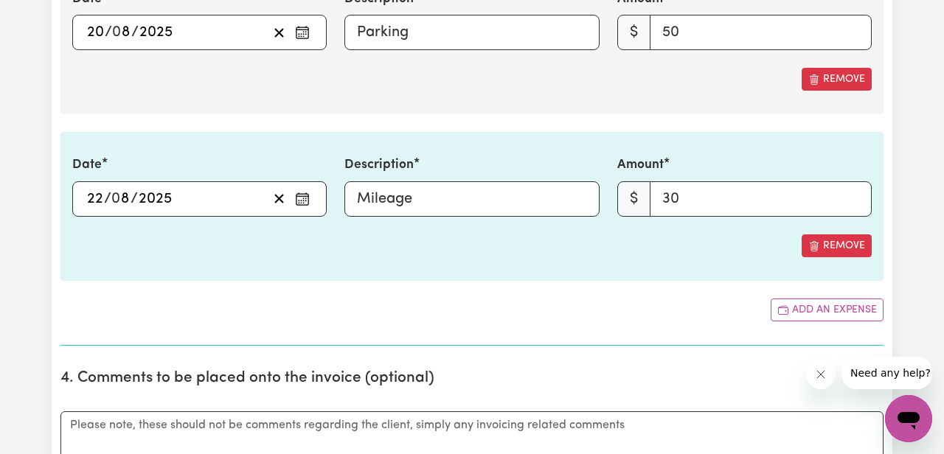
scroll to position [1777, 0]
click at [786, 309] on icon "Add another expense" at bounding box center [783, 310] width 12 height 12
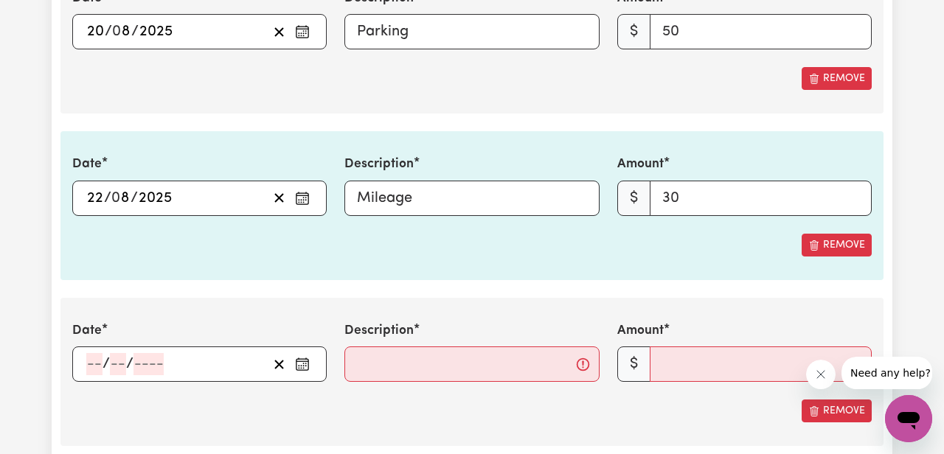
click at [103, 263] on div "Date [DATE] 22 / 0 8 / 2025 « ‹ [DATE] › » Mon Tue Wed Thu Fri Sat Sun 28 29 30…" at bounding box center [471, 205] width 823 height 148
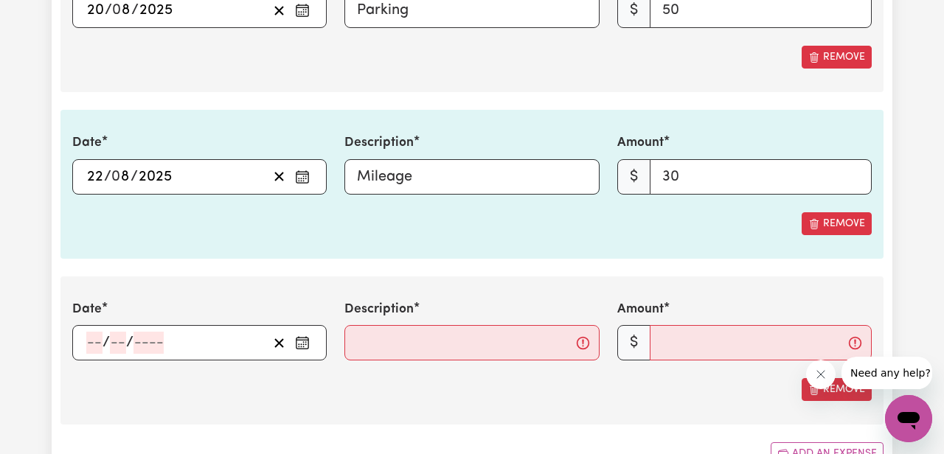
scroll to position [1808, 0]
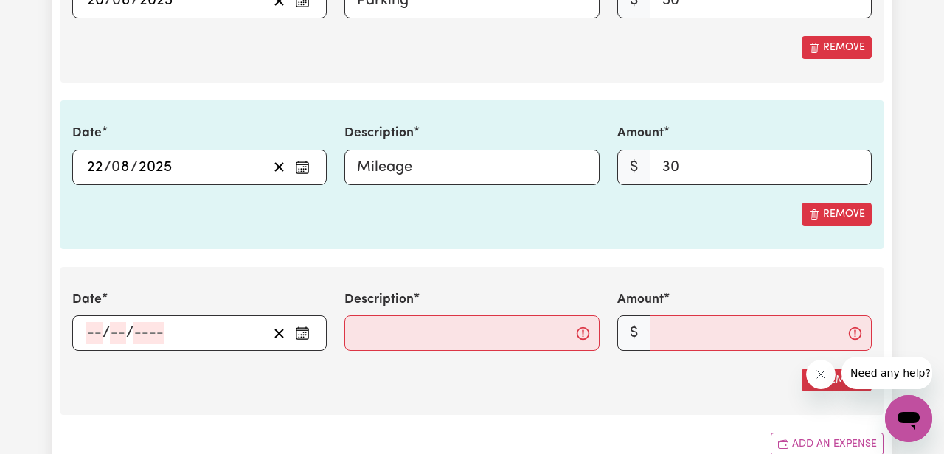
click at [96, 334] on input "number" at bounding box center [94, 333] width 16 height 22
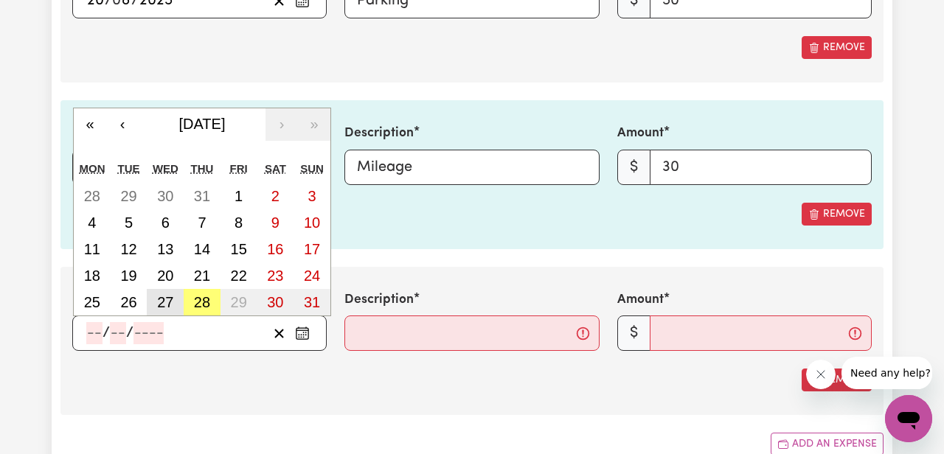
click at [162, 302] on abbr "27" at bounding box center [165, 302] width 16 height 16
type input "[DATE]"
type input "27"
type input "8"
type input "2025"
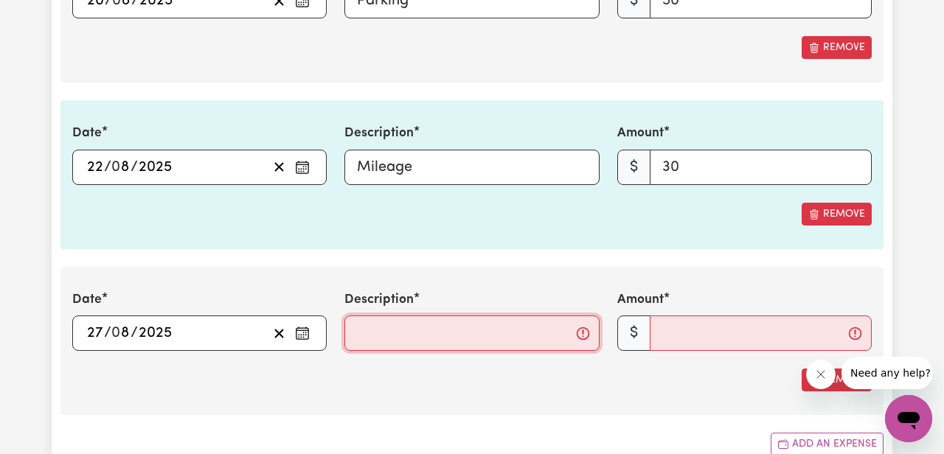
click at [422, 341] on input "Description" at bounding box center [471, 333] width 254 height 35
type input "Mileage"
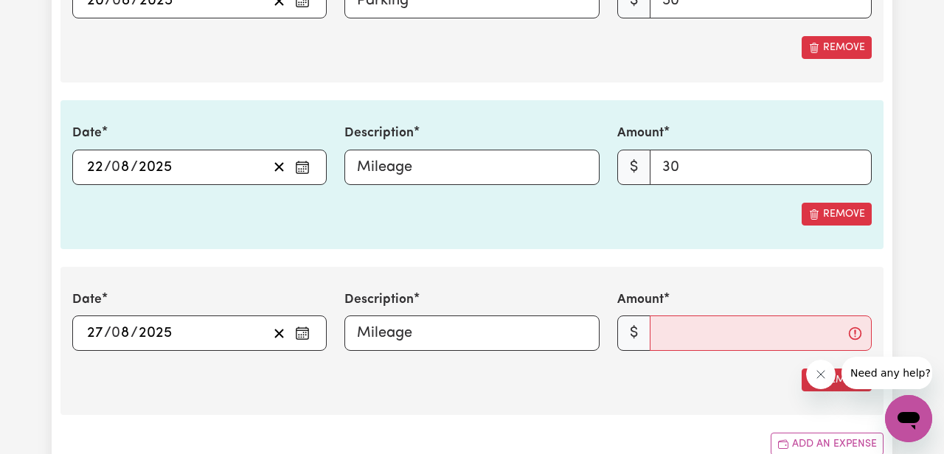
click at [608, 277] on div "Date [DATE] 27 / 0 8 / 2025 « ‹ [DATE] › » Mon Tue Wed Thu Fri Sat Sun 28 29 30…" at bounding box center [471, 341] width 823 height 148
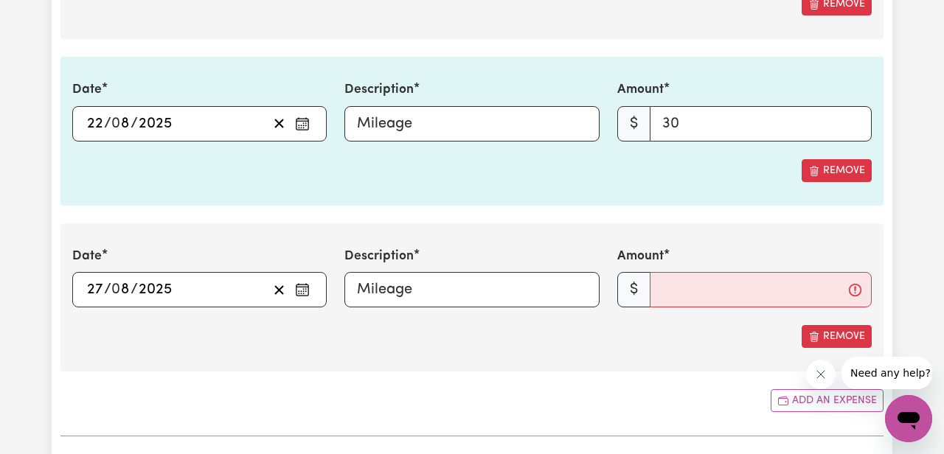
scroll to position [1855, 0]
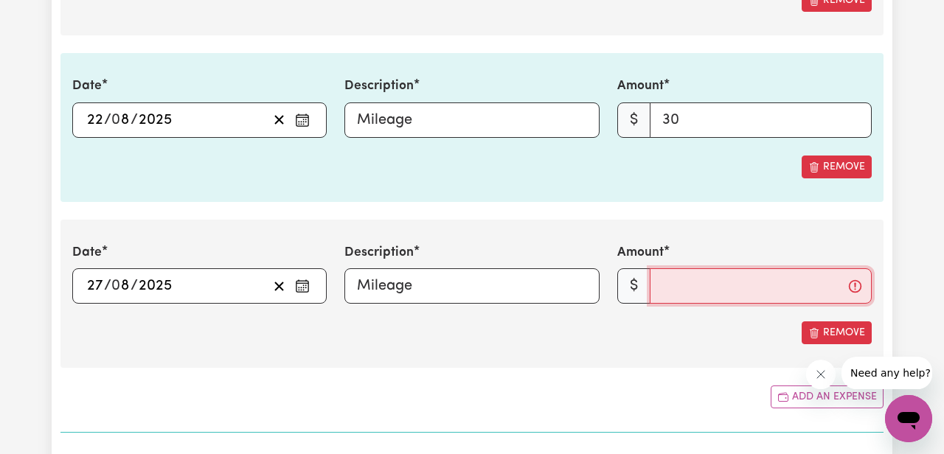
click at [673, 294] on input "Amount" at bounding box center [761, 286] width 222 height 35
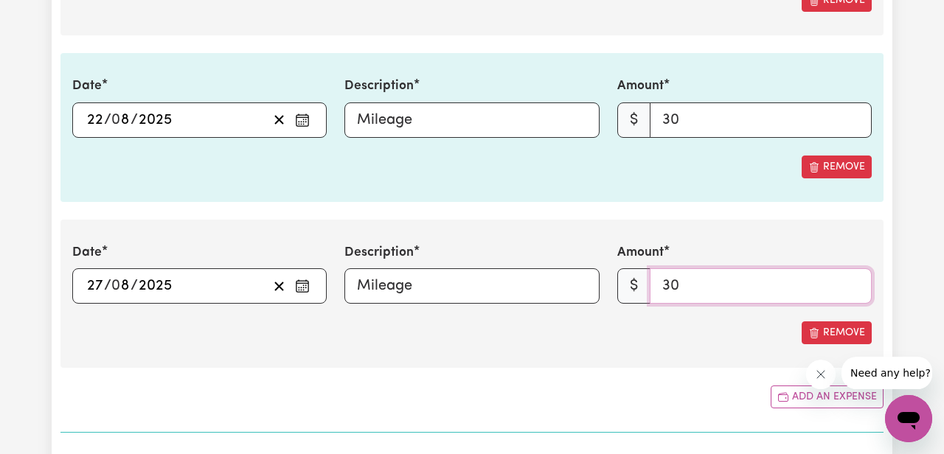
type input "30"
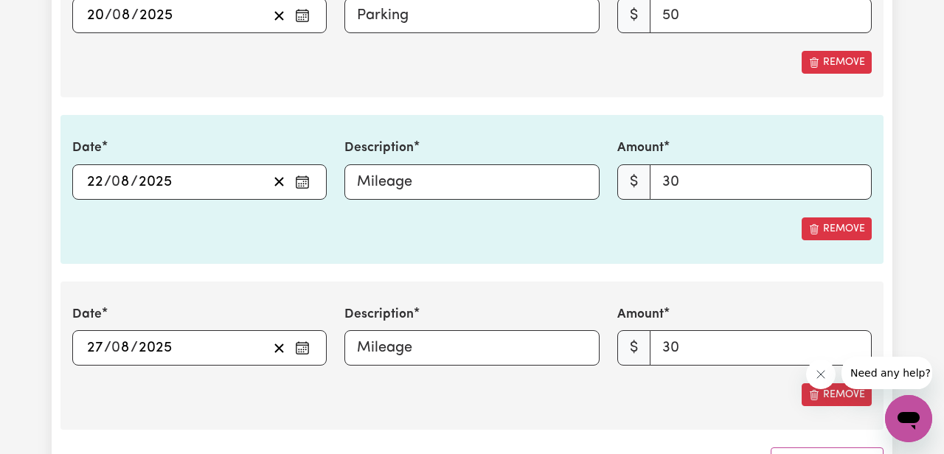
scroll to position [1889, 0]
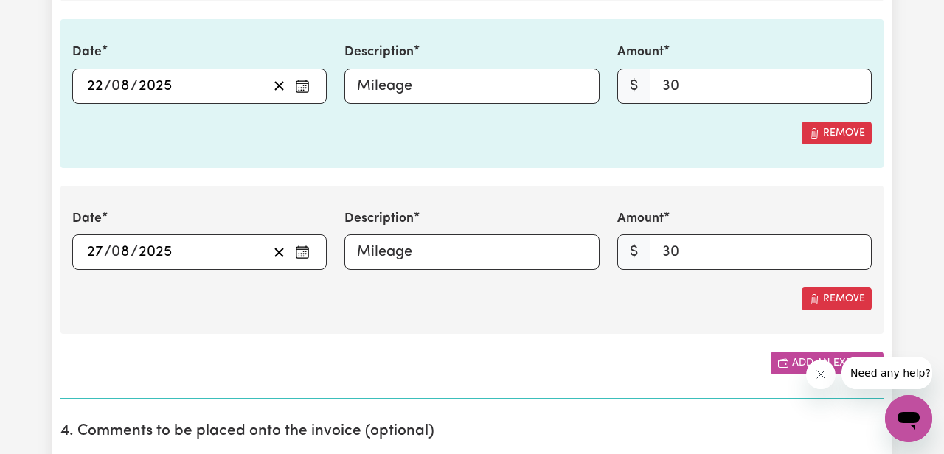
click at [791, 358] on button "Add an expense" at bounding box center [827, 363] width 113 height 23
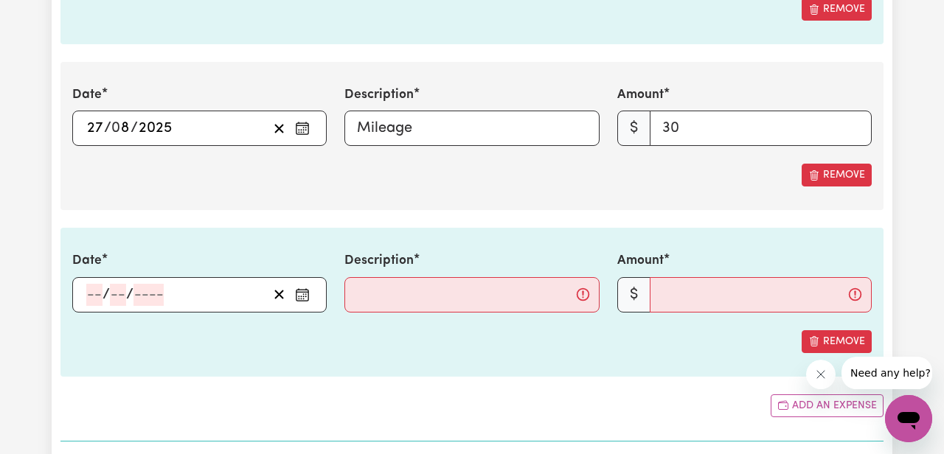
scroll to position [2040, 0]
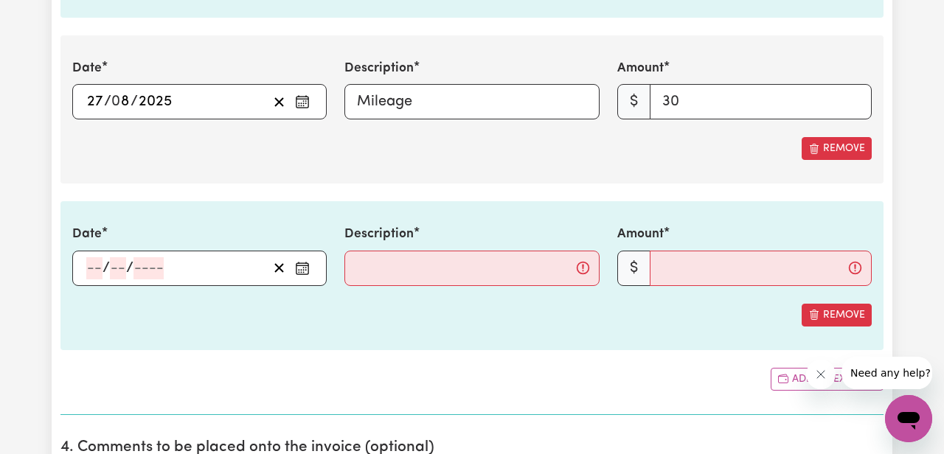
click at [87, 271] on input "number" at bounding box center [94, 268] width 16 height 22
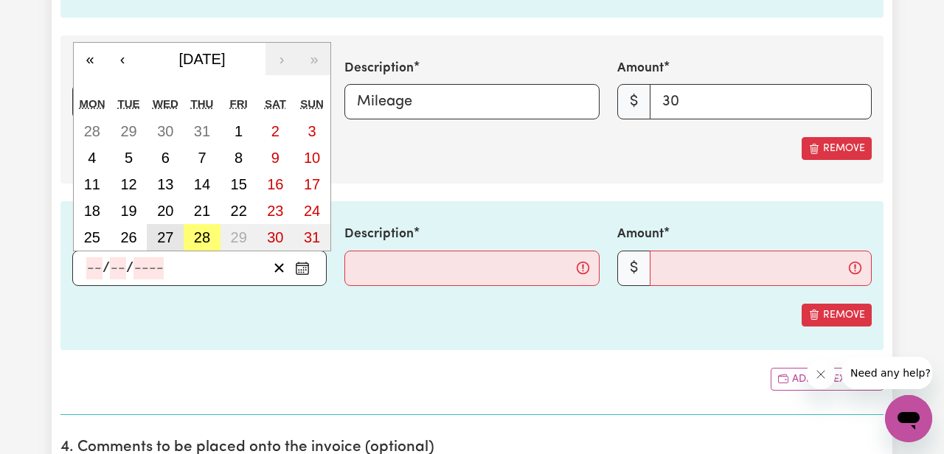
click at [169, 234] on abbr "27" at bounding box center [165, 237] width 16 height 16
type input "[DATE]"
type input "27"
type input "8"
type input "2025"
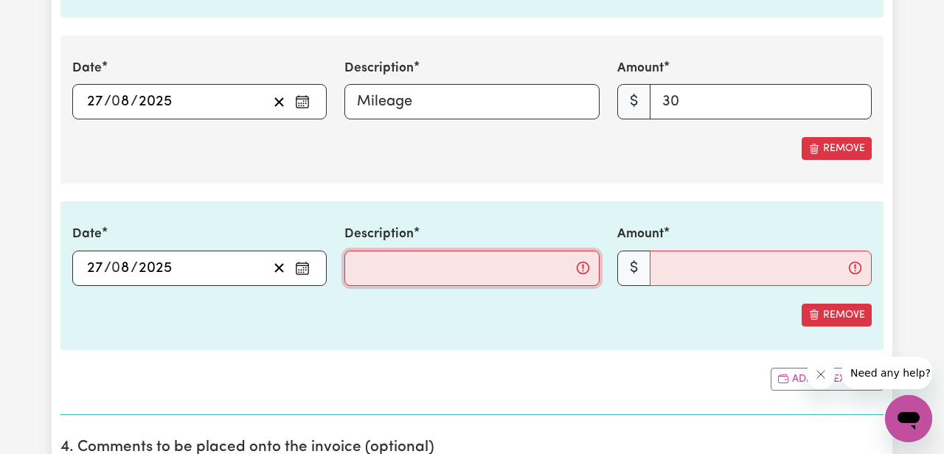
click at [412, 270] on input "Description" at bounding box center [471, 268] width 254 height 35
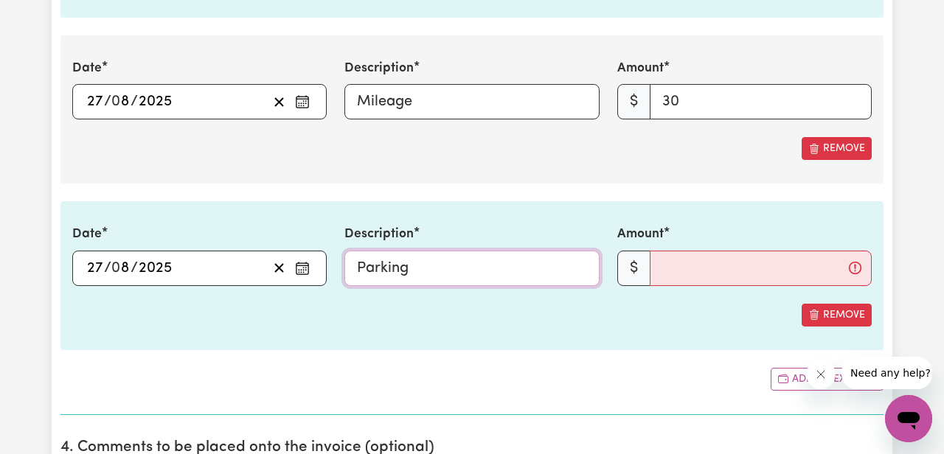
type input "Parking"
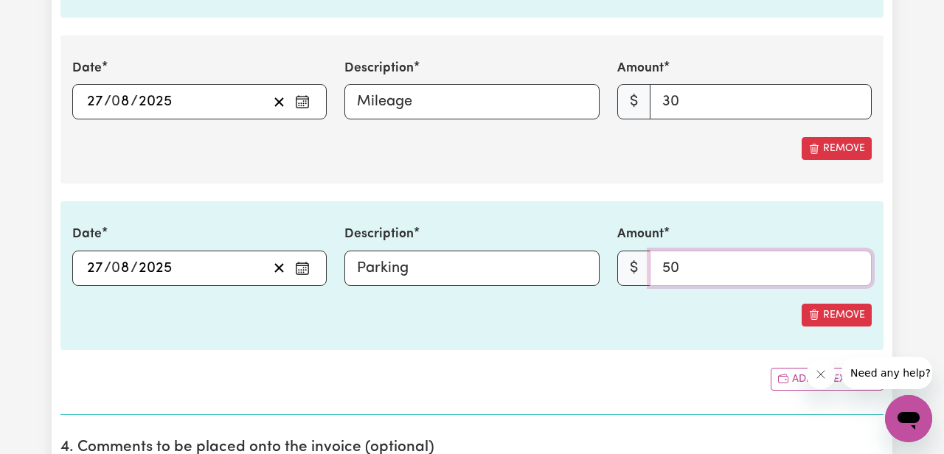
type input "50"
click at [400, 342] on div "Date [DATE] 27 / 0 8 / 2025 « ‹ [DATE] › » Mon Tue Wed Thu Fri Sat Sun 28 29 30…" at bounding box center [471, 275] width 823 height 148
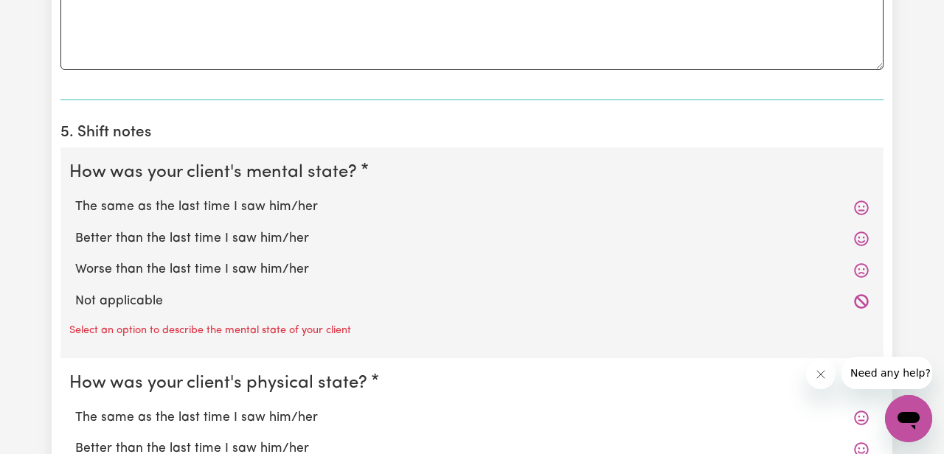
scroll to position [2564, 0]
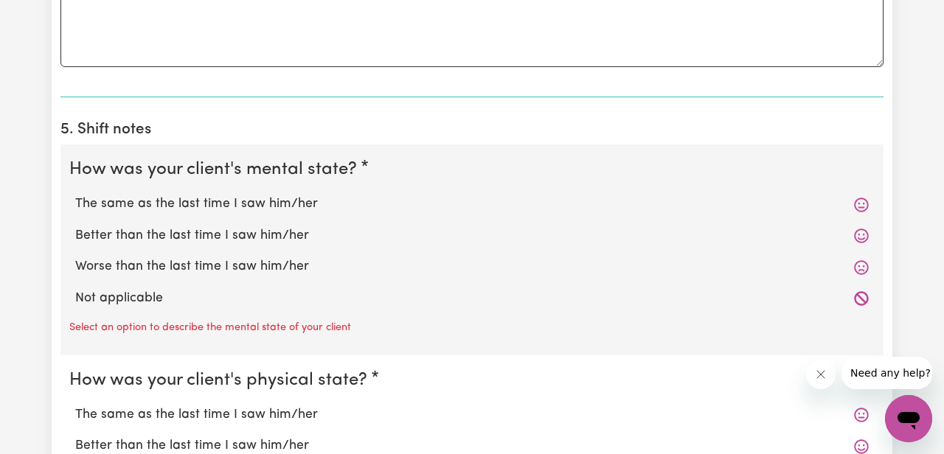
click at [119, 297] on label "Not applicable" at bounding box center [472, 298] width 794 height 19
click at [75, 289] on input "Not applicable" at bounding box center [75, 288] width 1 height 1
radio input "true"
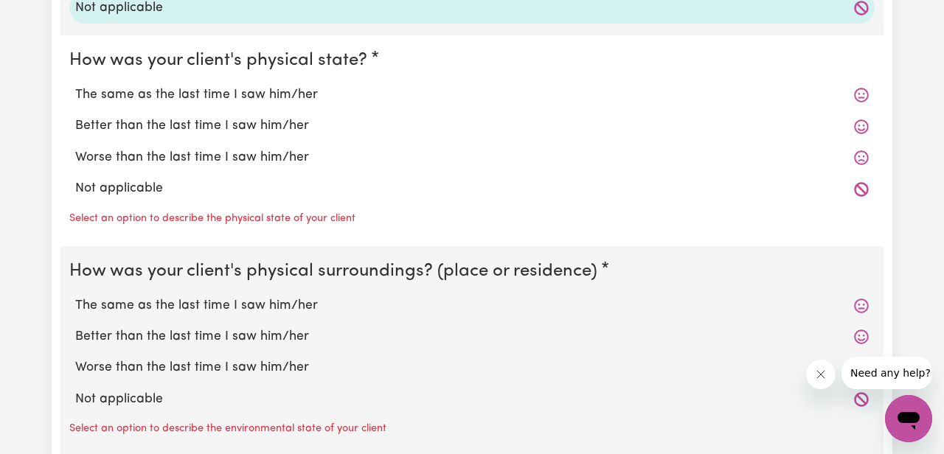
scroll to position [2870, 0]
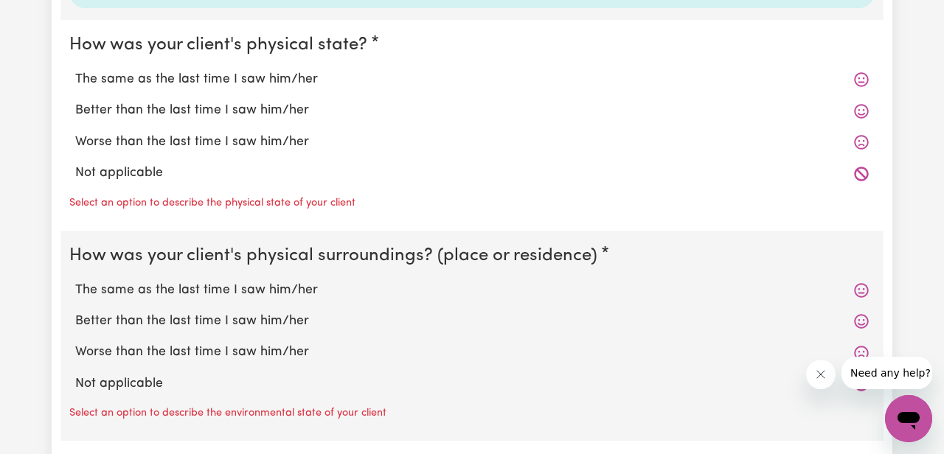
click at [124, 165] on label "Not applicable" at bounding box center [472, 173] width 794 height 19
click at [75, 164] on input "Not applicable" at bounding box center [75, 163] width 1 height 1
radio input "true"
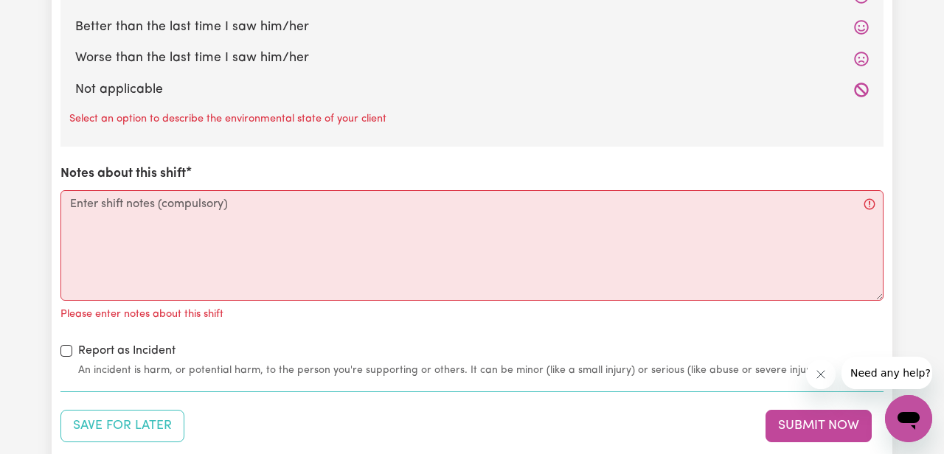
scroll to position [3149, 0]
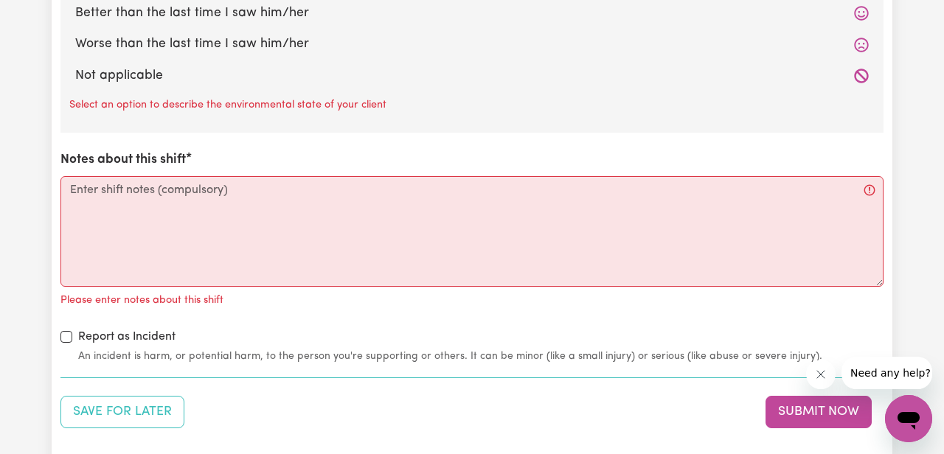
click at [128, 72] on label "Not applicable" at bounding box center [472, 75] width 794 height 19
click at [75, 66] on input "Not applicable" at bounding box center [75, 66] width 1 height 1
radio input "true"
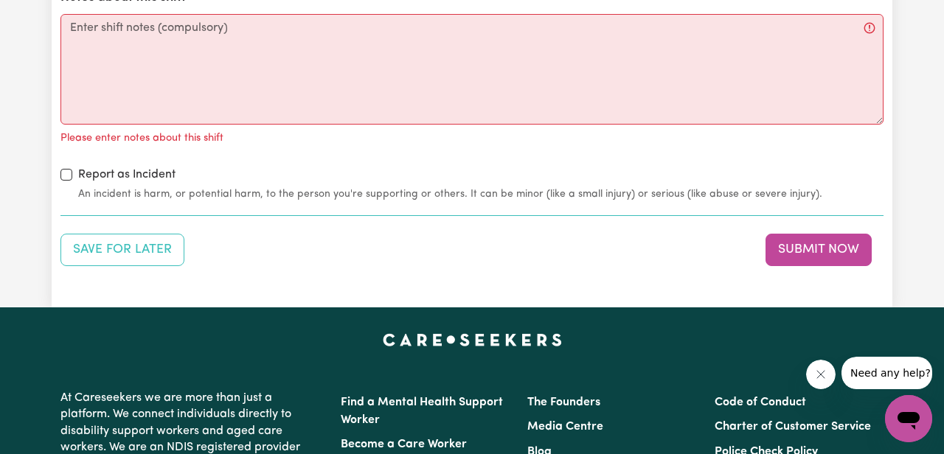
scroll to position [3283, 0]
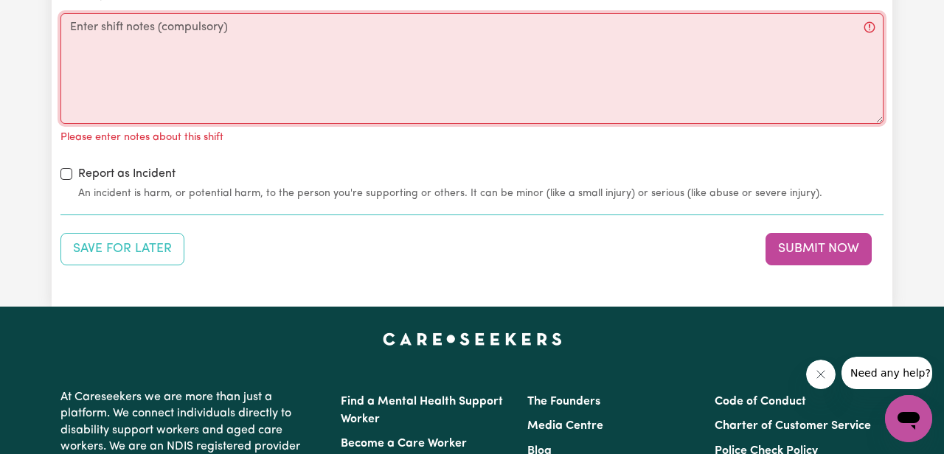
click at [124, 43] on textarea "Notes about this shift" at bounding box center [471, 68] width 823 height 111
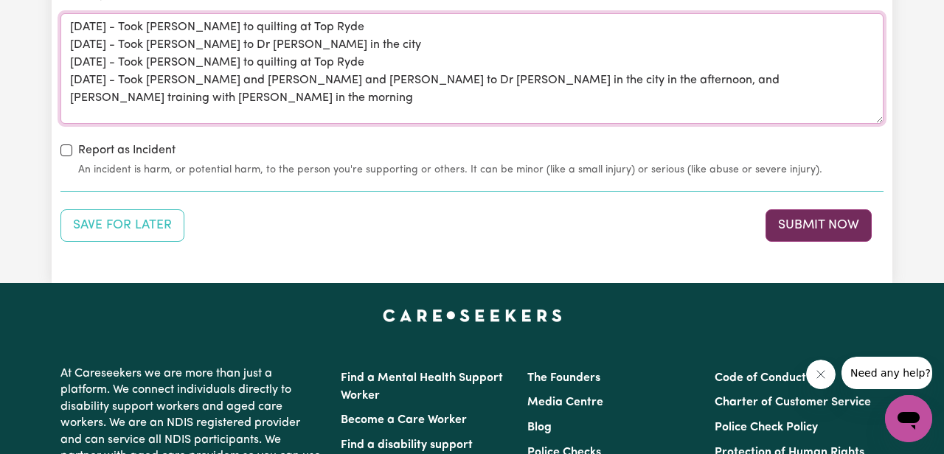
type textarea "[DATE] - Took [PERSON_NAME] to quilting at Top Ryde [DATE] - Took [PERSON_NAME]…"
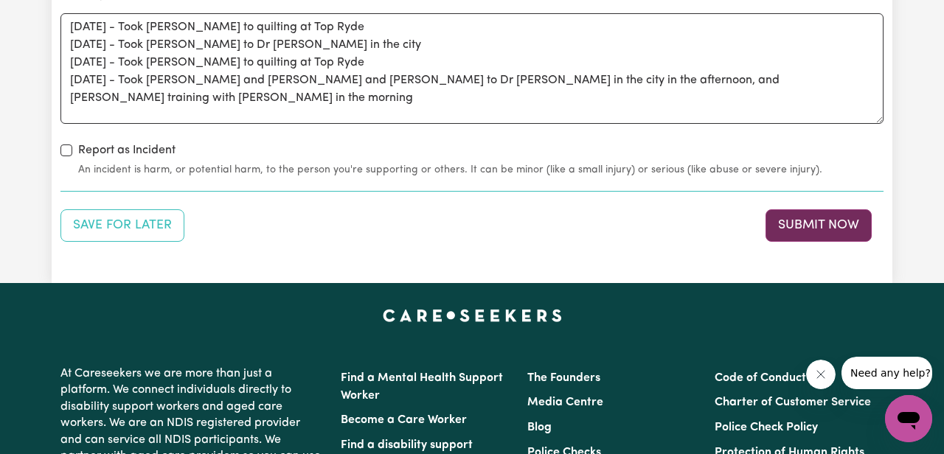
click at [798, 235] on button "Submit Now" at bounding box center [819, 225] width 106 height 32
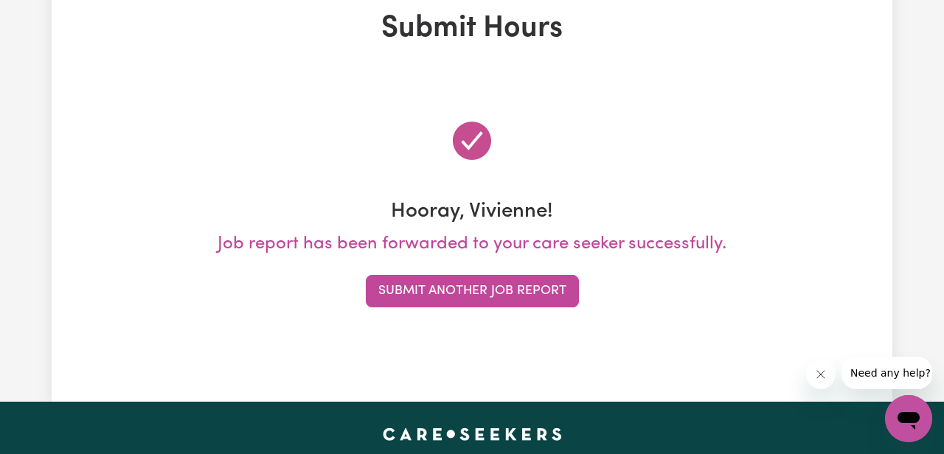
scroll to position [0, 0]
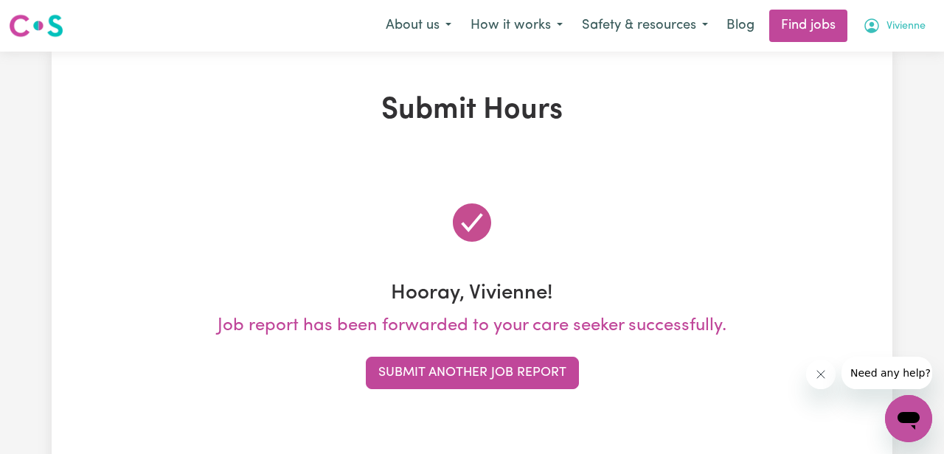
click at [882, 18] on button "Vivienne" at bounding box center [894, 25] width 82 height 31
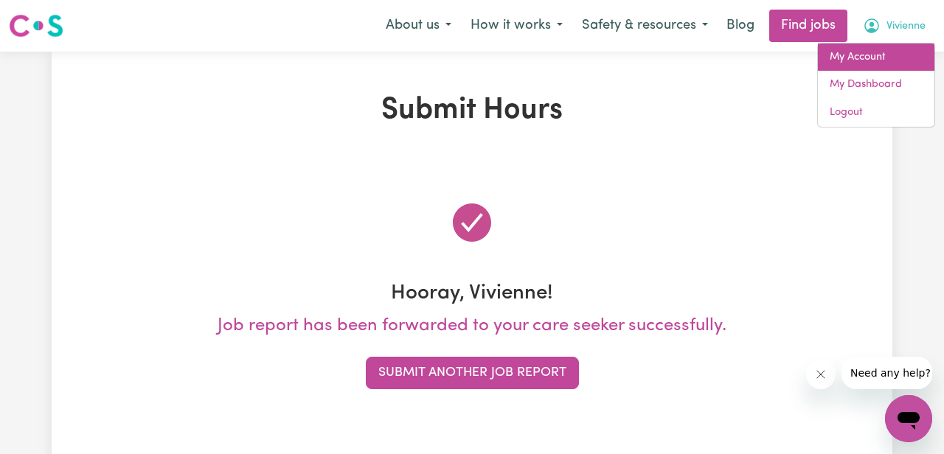
click at [845, 54] on link "My Account" at bounding box center [876, 58] width 117 height 28
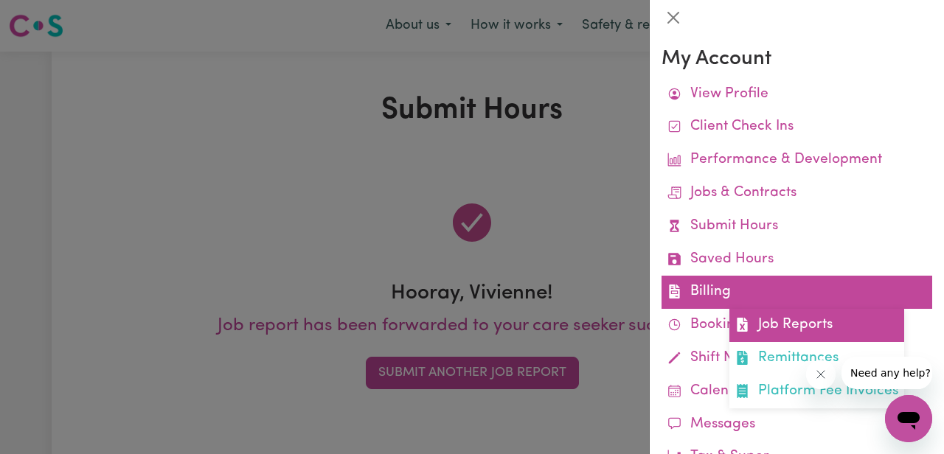
click at [771, 322] on link "Job Reports" at bounding box center [817, 325] width 175 height 33
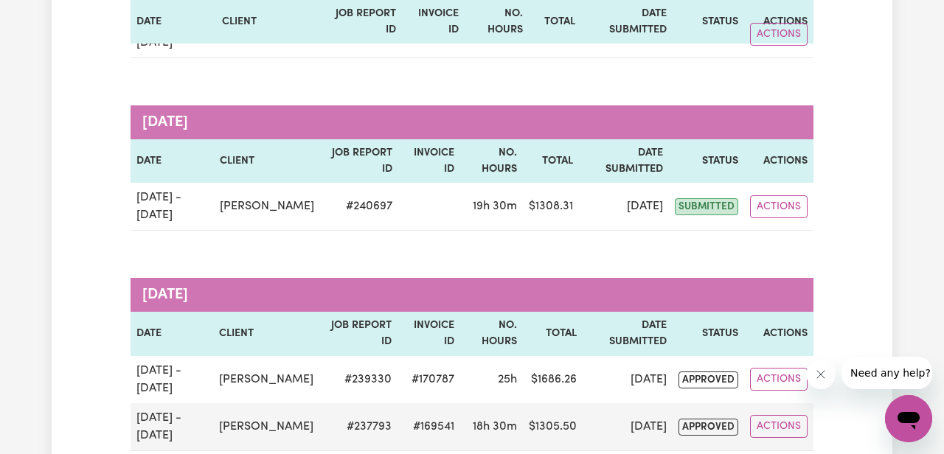
scroll to position [305, 0]
